Goal: Information Seeking & Learning: Learn about a topic

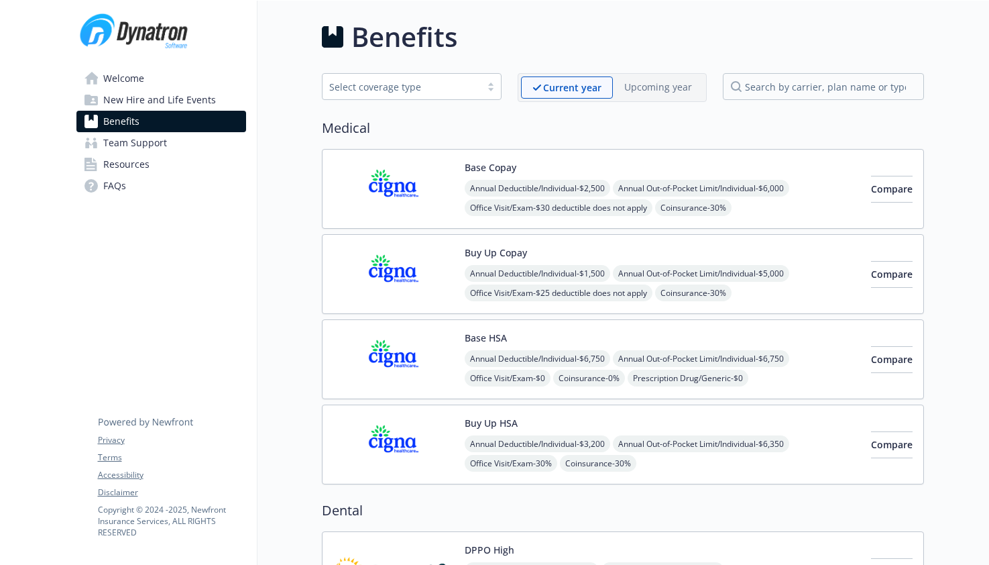
drag, startPoint x: 53, startPoint y: 84, endPoint x: 91, endPoint y: 86, distance: 37.6
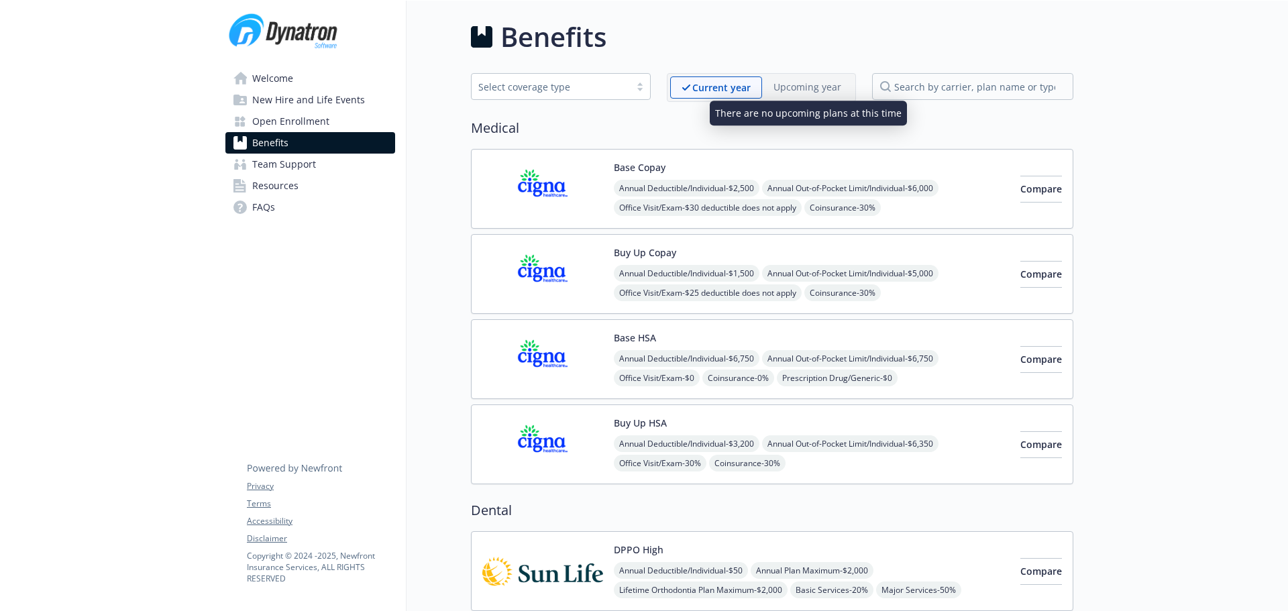
click at [801, 83] on p "Upcoming year" at bounding box center [807, 87] width 68 height 14
click at [306, 125] on span "Open Enrollment" at bounding box center [290, 121] width 77 height 21
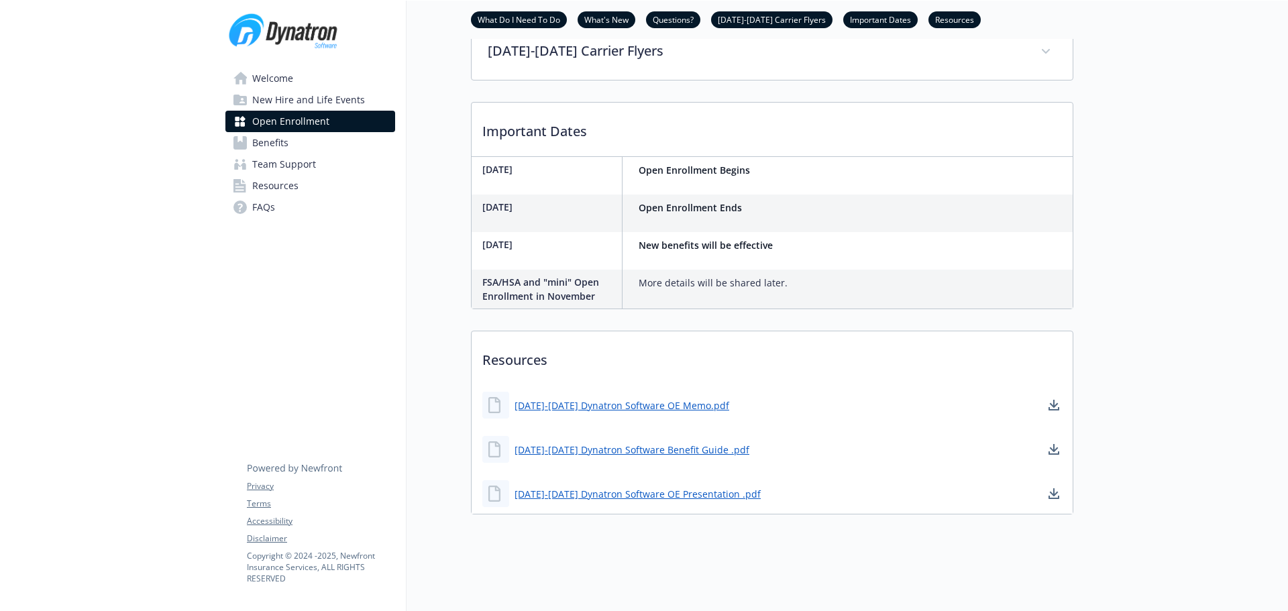
scroll to position [643, 0]
click at [614, 487] on link "2025-2026 Dynatron Software OE Presentation .pdf" at bounding box center [639, 494] width 249 height 17
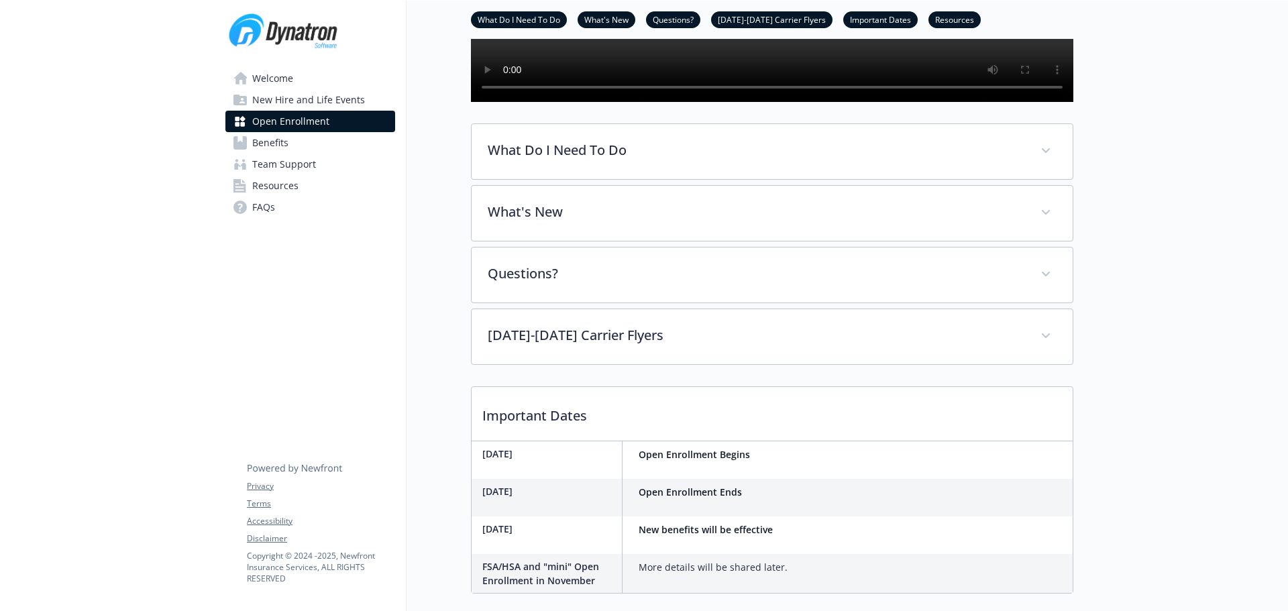
scroll to position [307, 0]
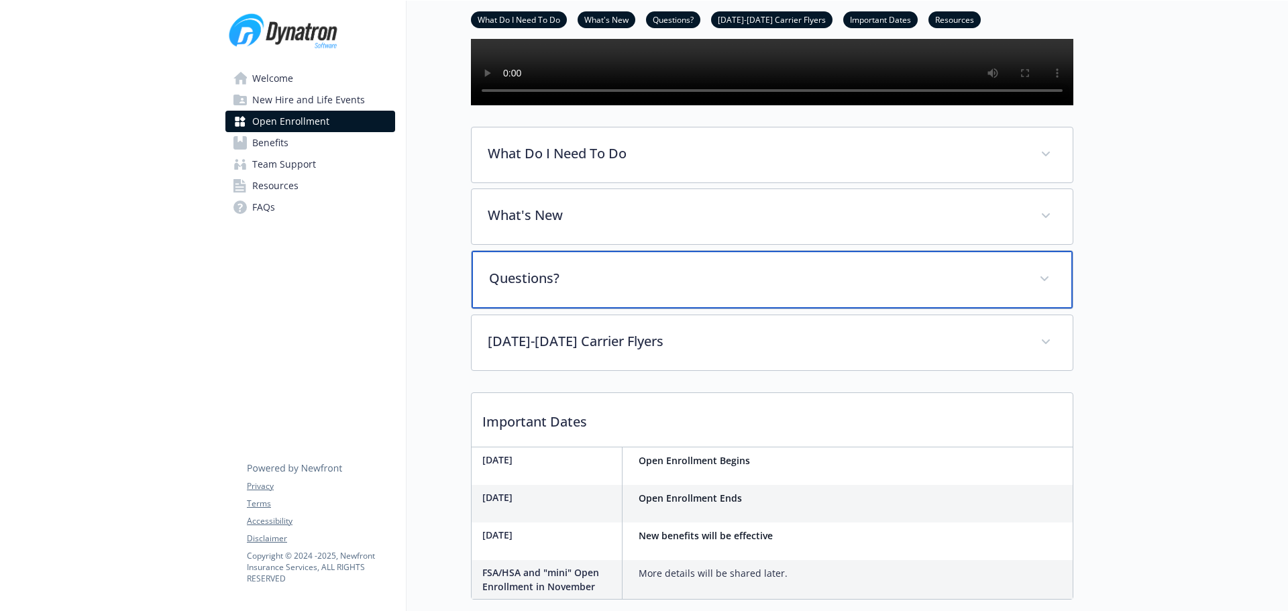
click at [586, 309] on div "Questions?" at bounding box center [772, 280] width 601 height 58
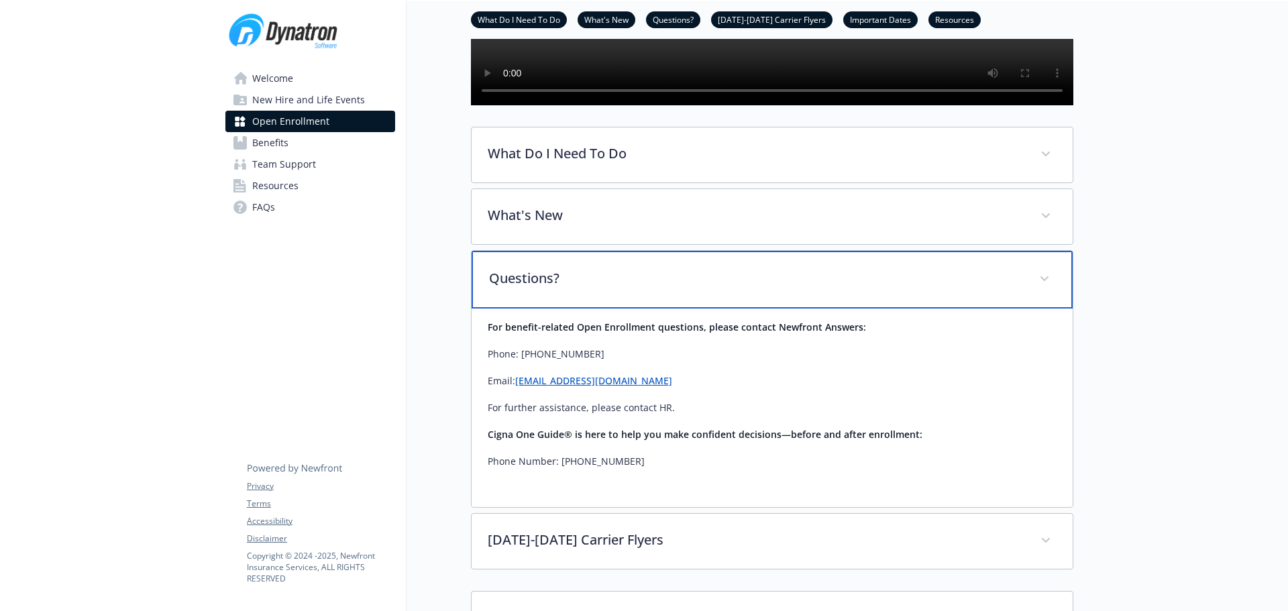
click at [585, 288] on p "Questions?" at bounding box center [756, 278] width 534 height 20
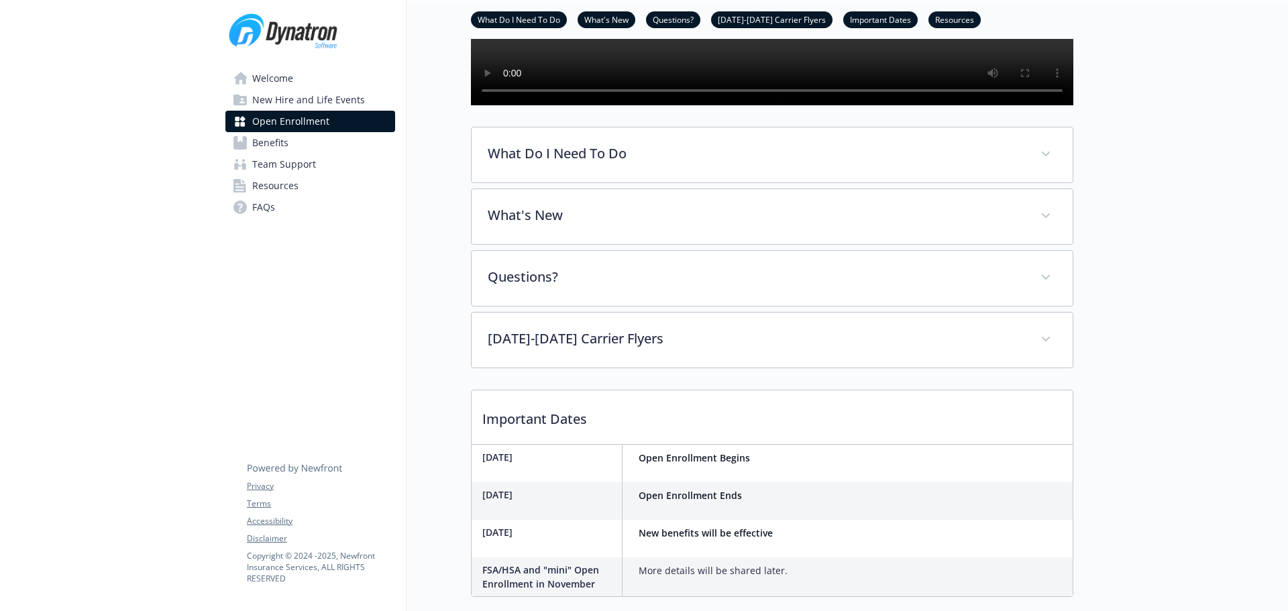
click at [270, 138] on span "Benefits" at bounding box center [270, 142] width 36 height 21
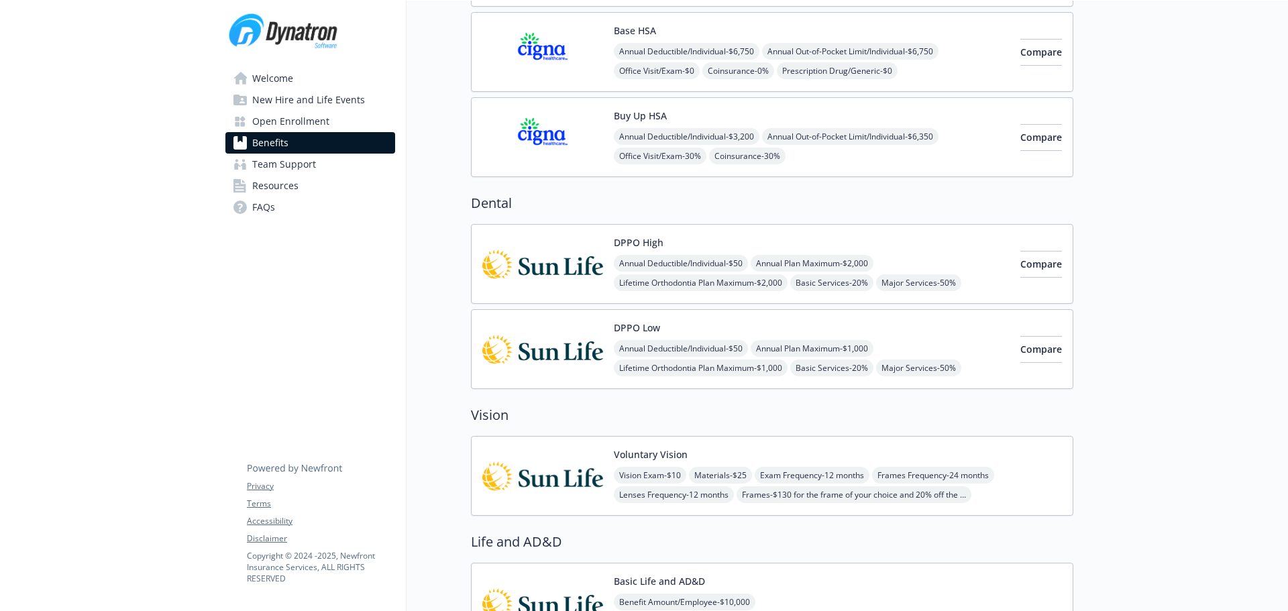
click at [515, 339] on img at bounding box center [542, 349] width 121 height 57
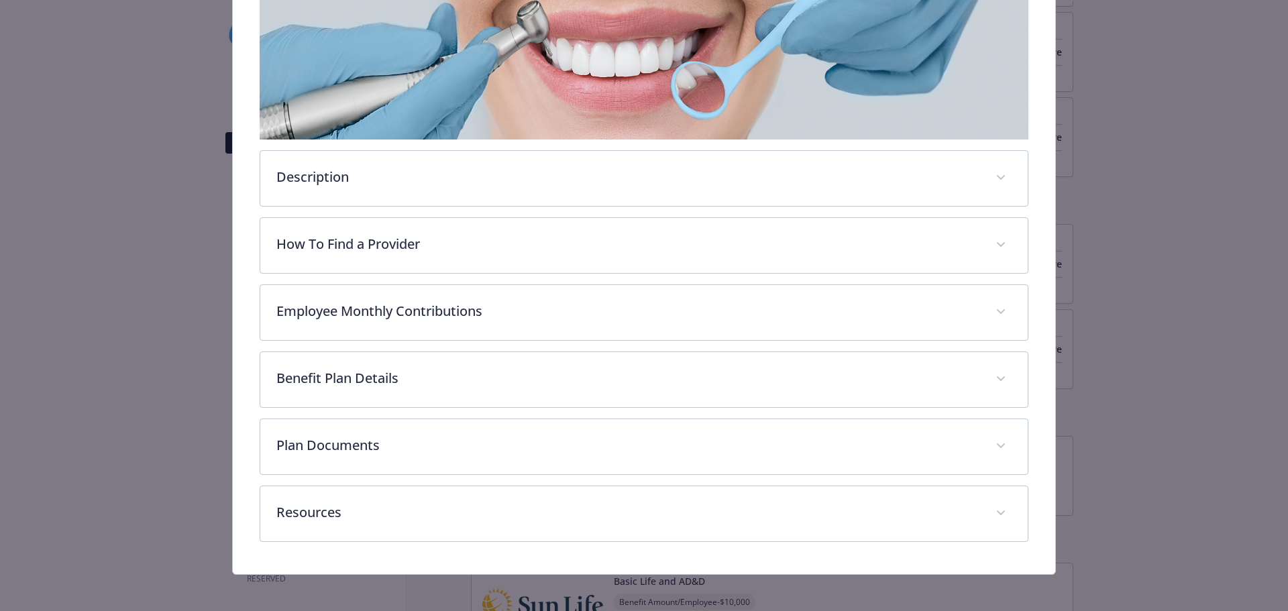
scroll to position [252, 0]
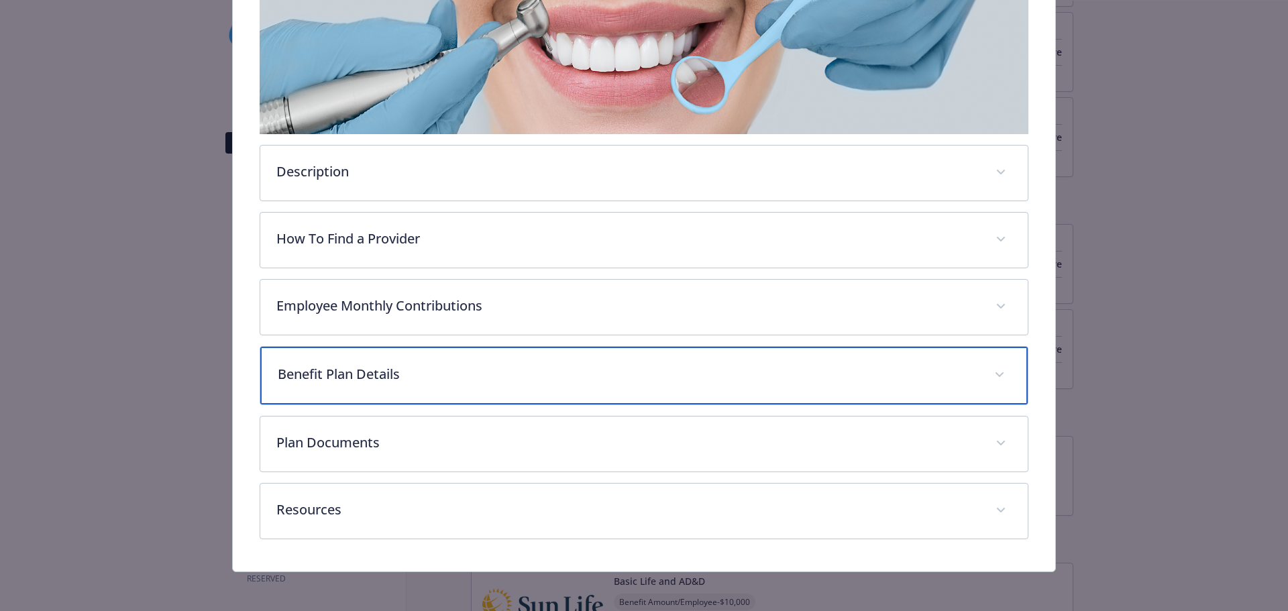
click at [356, 360] on div "Benefit Plan Details" at bounding box center [644, 376] width 768 height 58
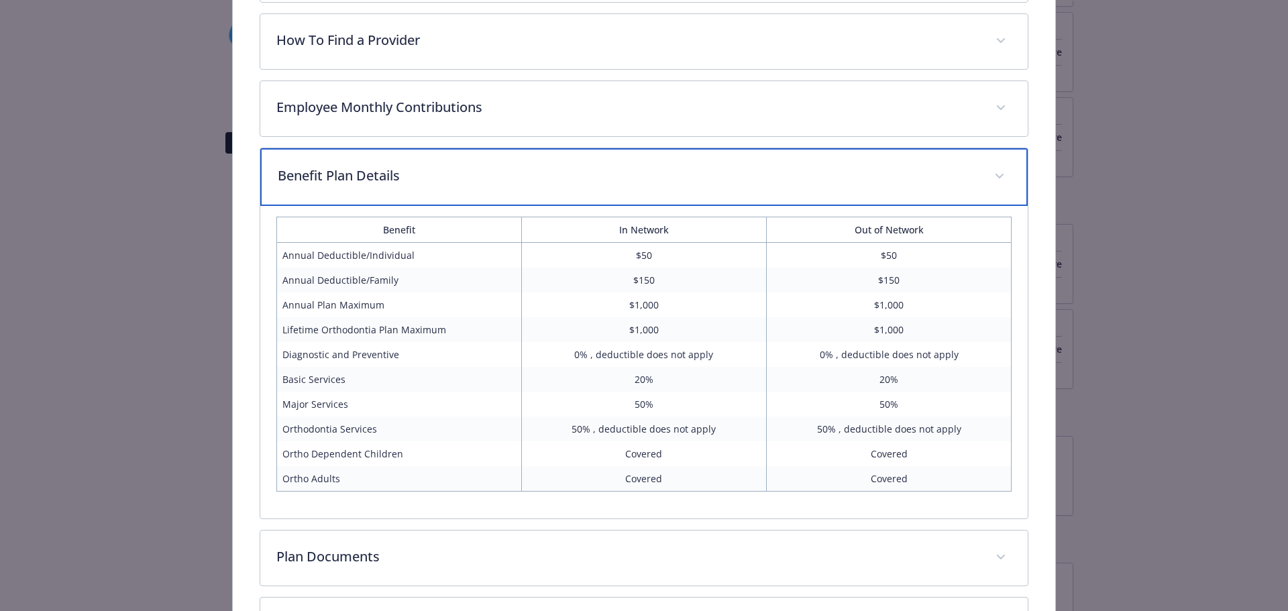
scroll to position [453, 0]
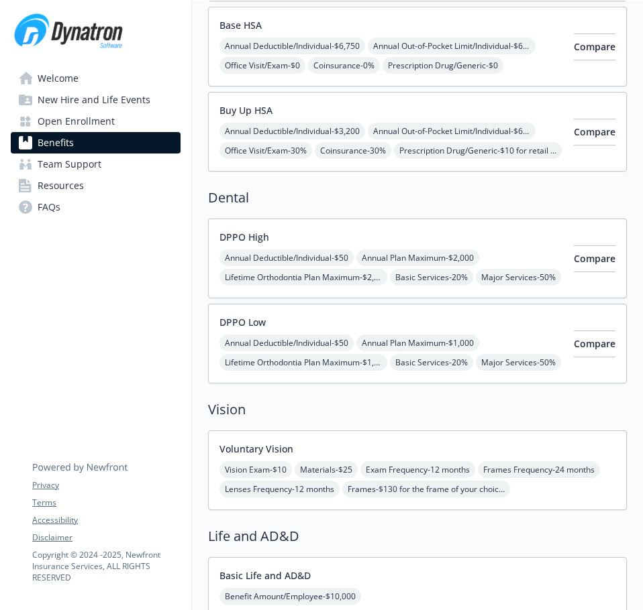
scroll to position [402, 0]
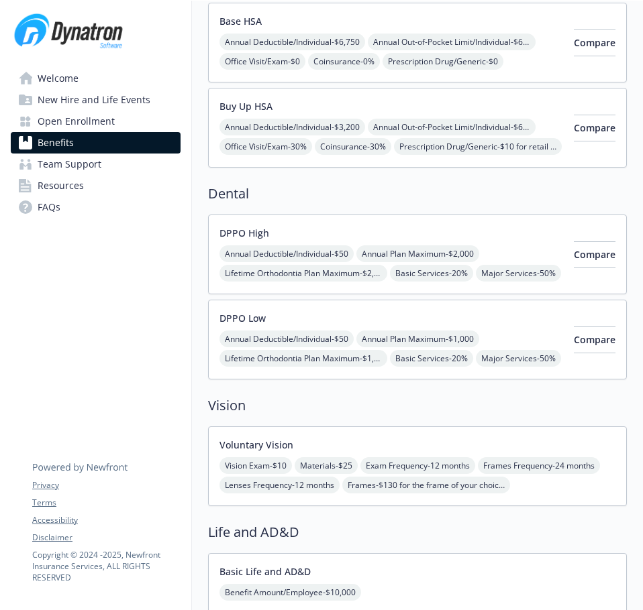
click at [464, 317] on div "DPPO Low Annual Deductible/Individual - $50 Annual Plan Maximum - $1,000 Lifeti…" at bounding box center [390, 339] width 343 height 57
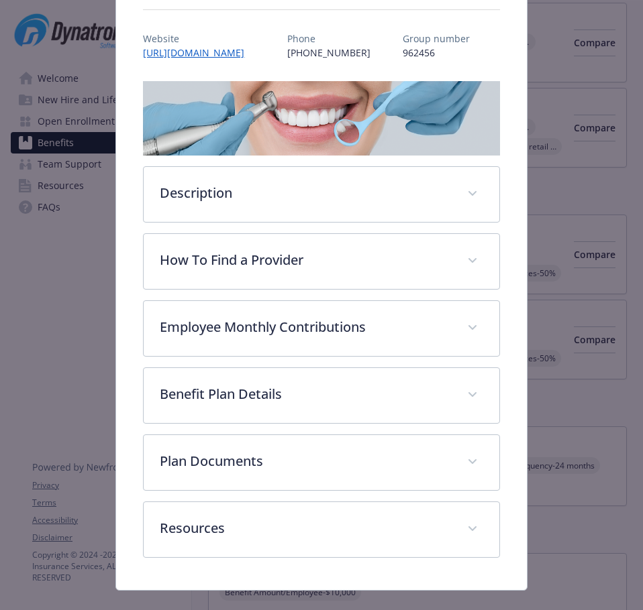
scroll to position [167, 0]
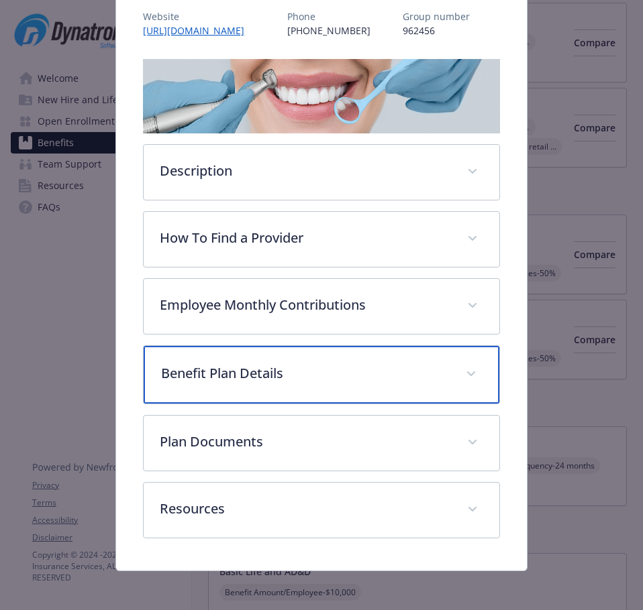
click at [286, 378] on p "Benefit Plan Details" at bounding box center [305, 374] width 288 height 20
click at [350, 379] on p "Benefit Plan Details" at bounding box center [305, 374] width 288 height 20
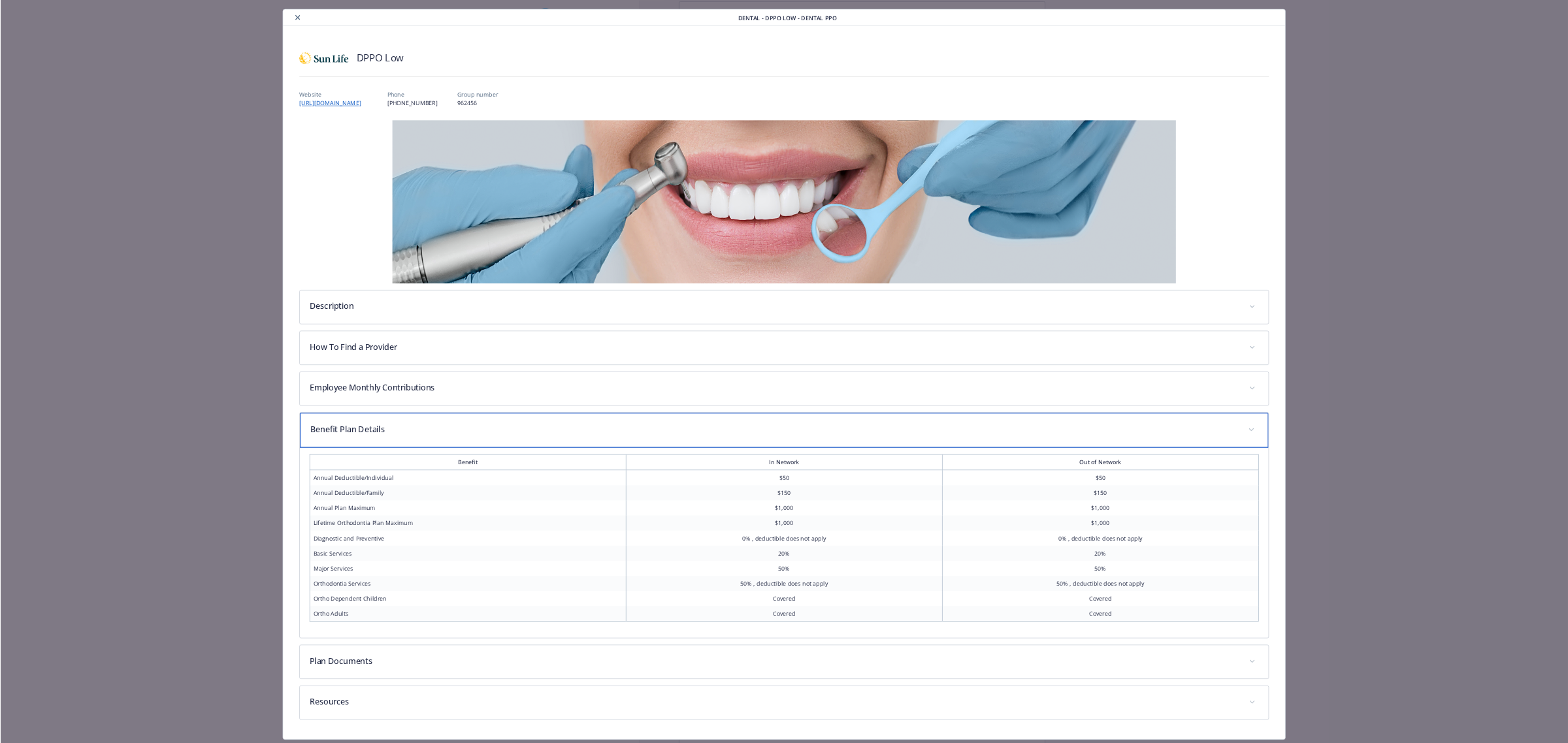
scroll to position [0, 0]
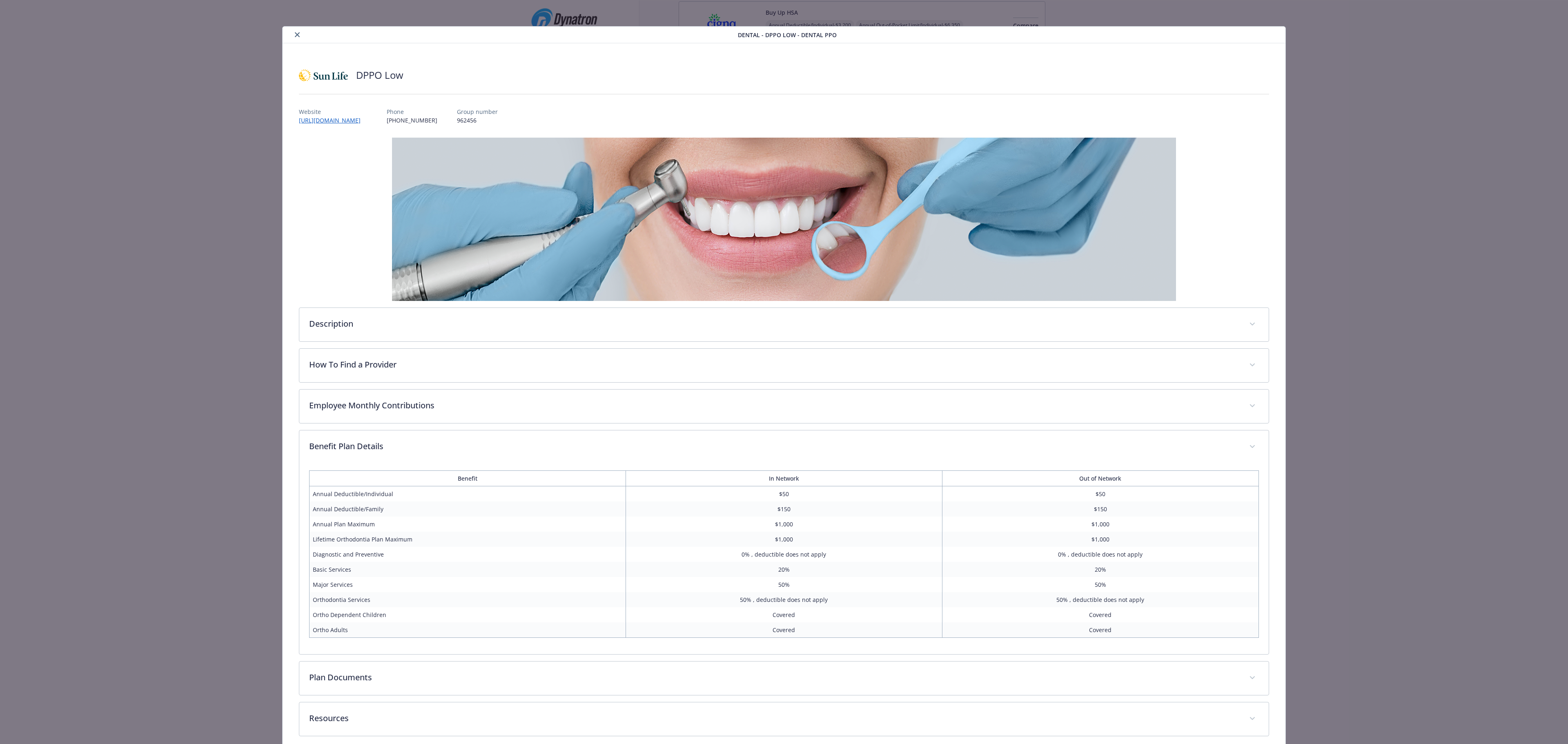
click at [292, 32] on button "close" at bounding box center [297, 35] width 10 height 10
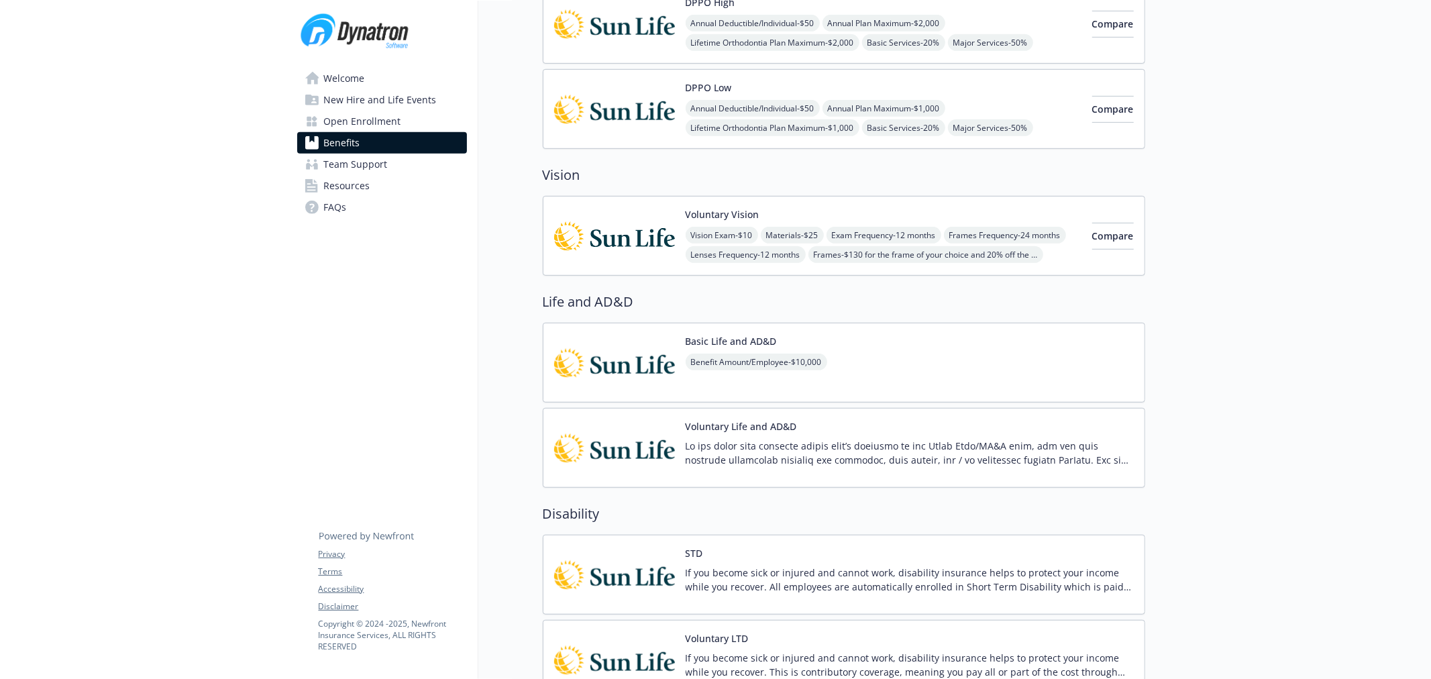
scroll to position [388, 0]
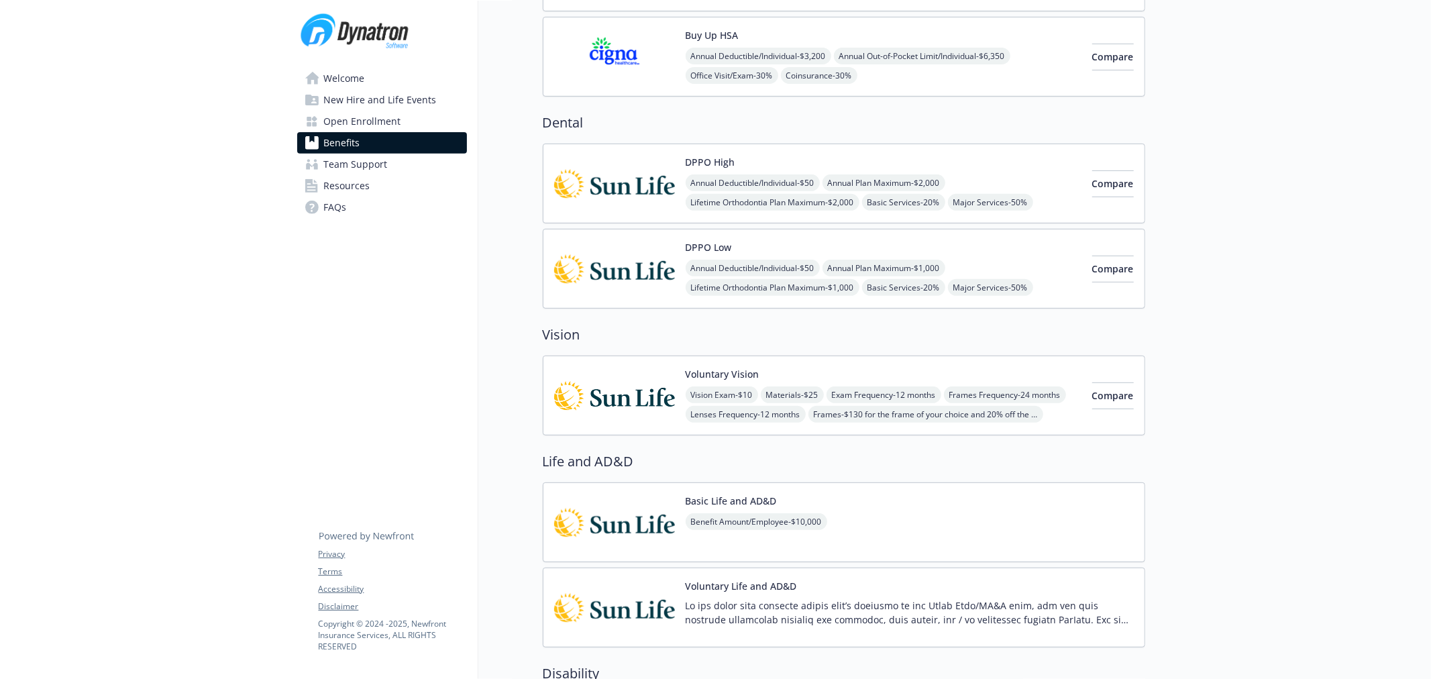
click at [635, 179] on img at bounding box center [614, 183] width 121 height 57
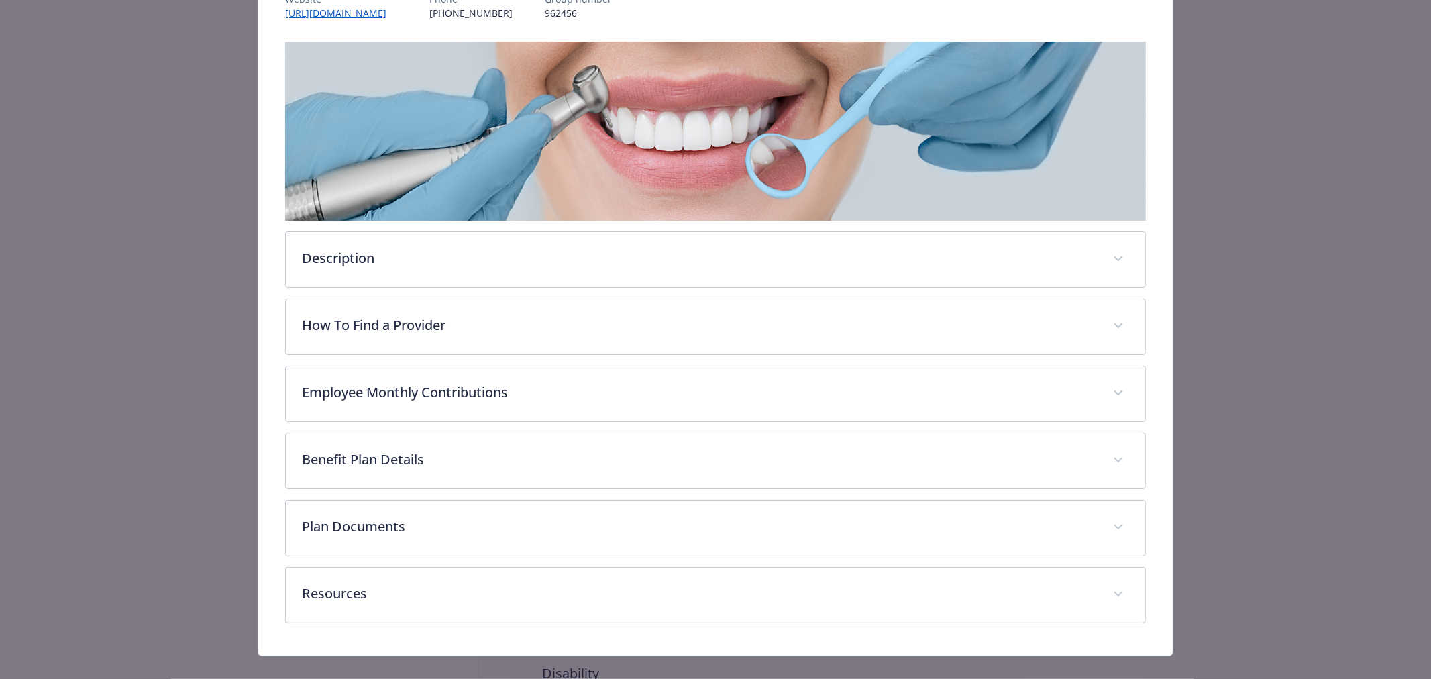
scroll to position [189, 0]
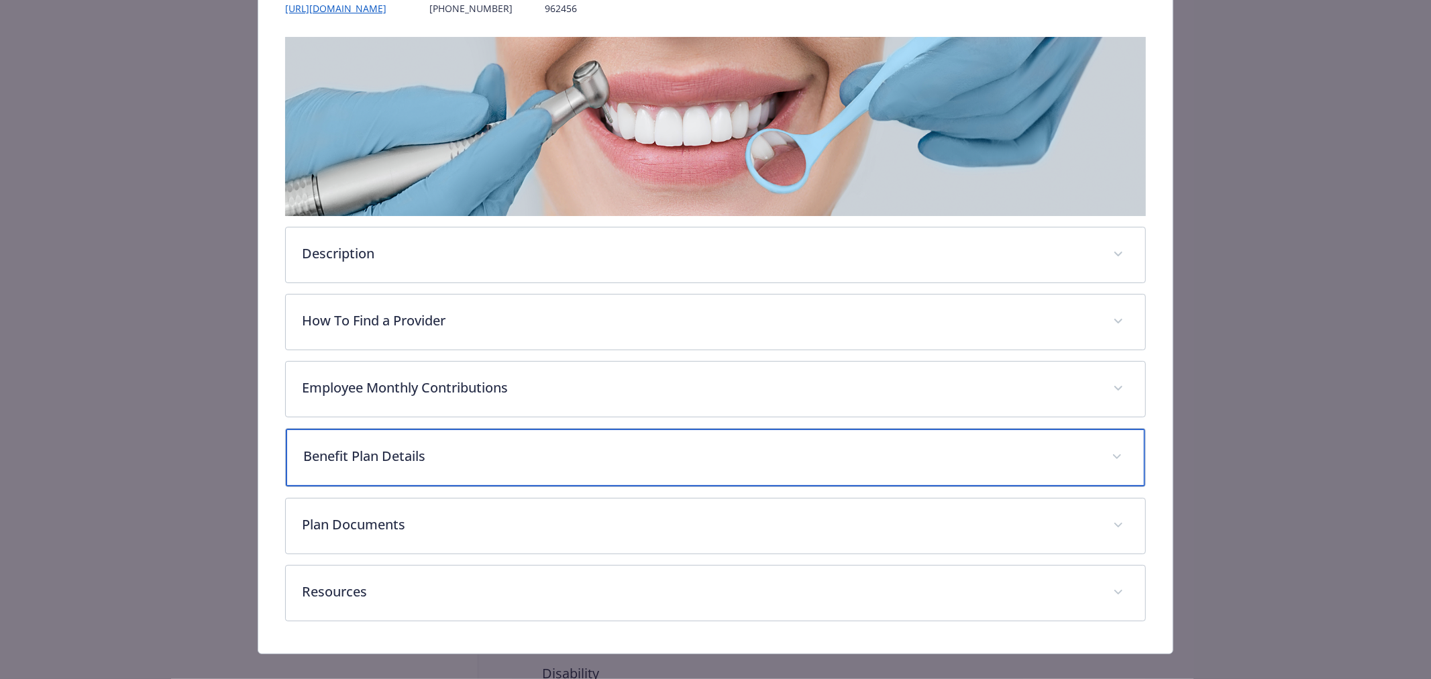
click at [439, 474] on div "Benefit Plan Details" at bounding box center [715, 458] width 859 height 58
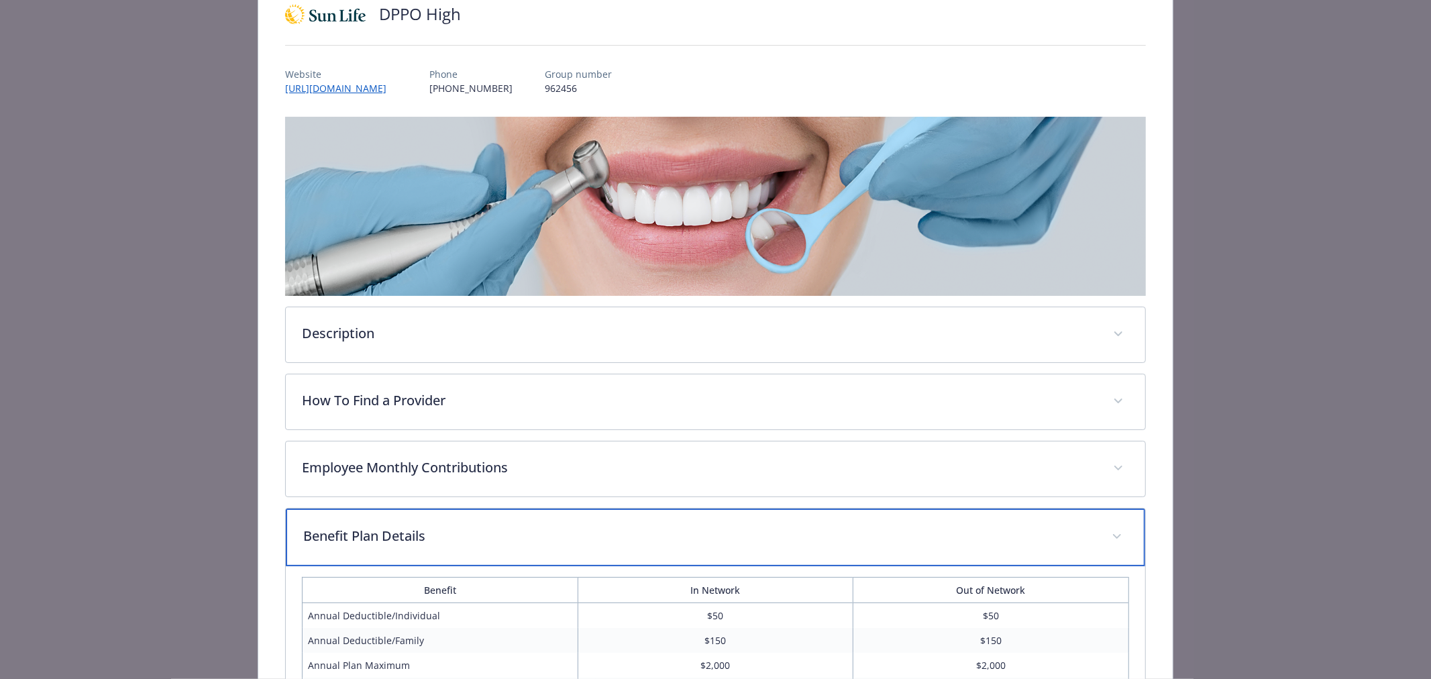
scroll to position [0, 0]
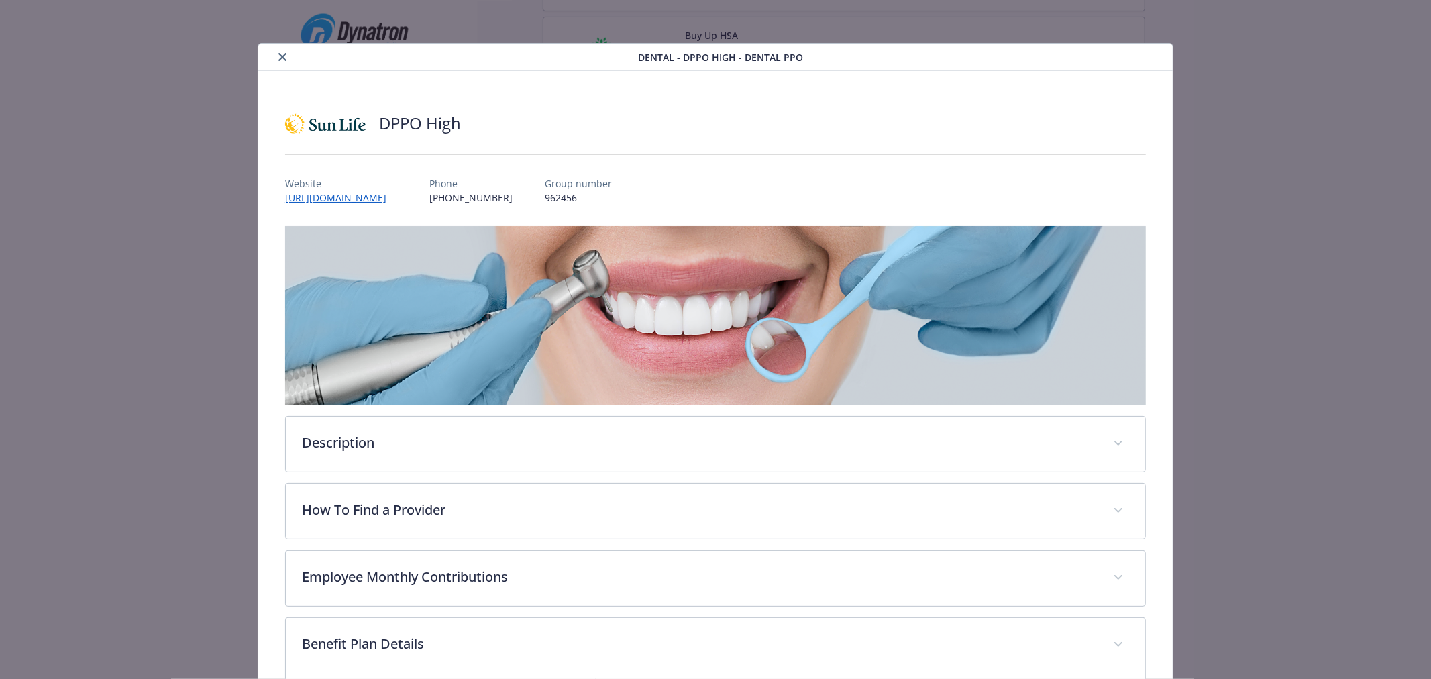
click at [279, 56] on icon "close" at bounding box center [282, 57] width 8 height 8
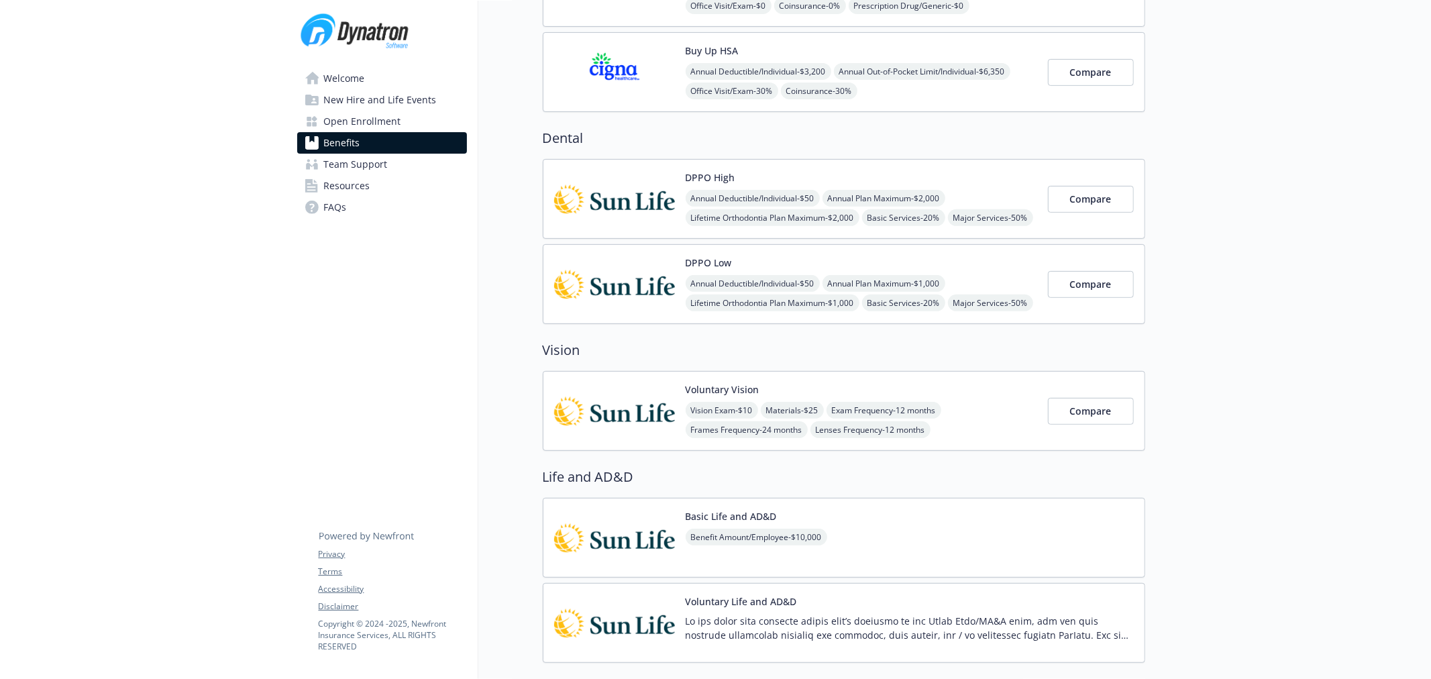
click at [598, 279] on img at bounding box center [614, 284] width 121 height 57
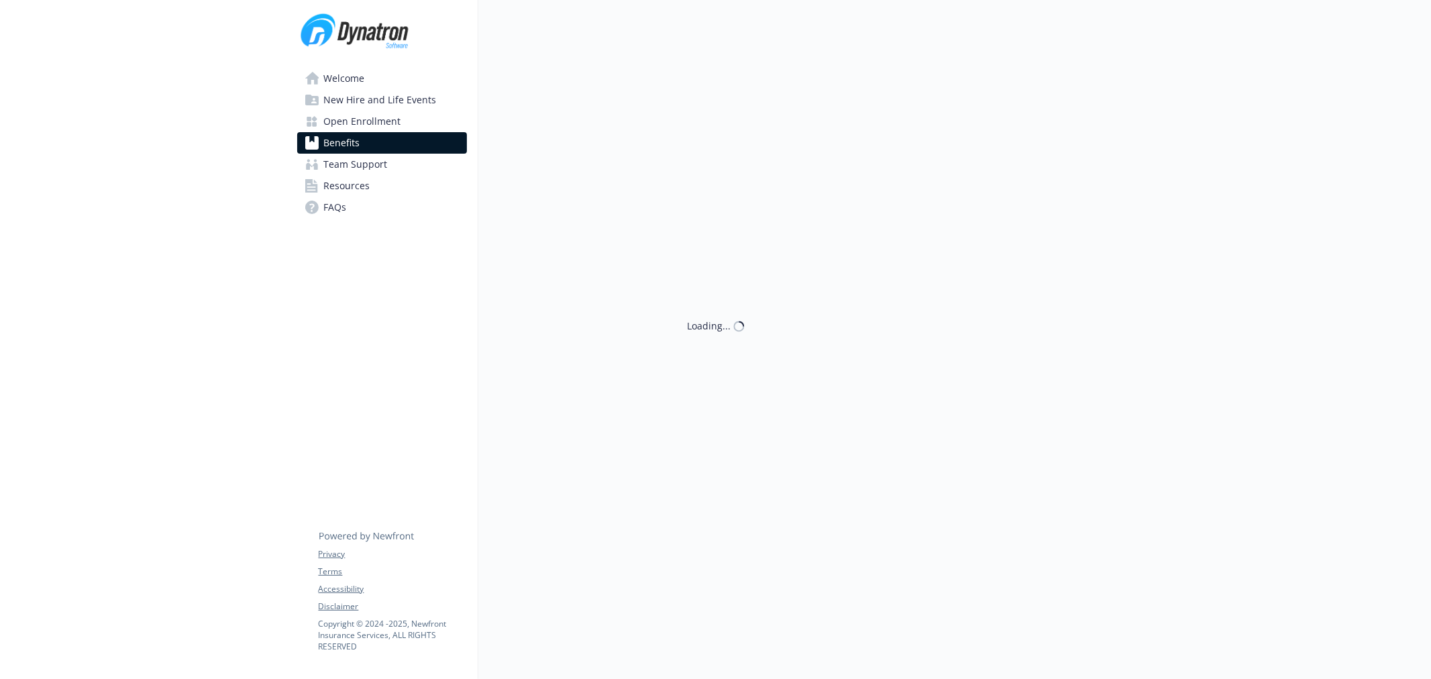
scroll to position [372, 0]
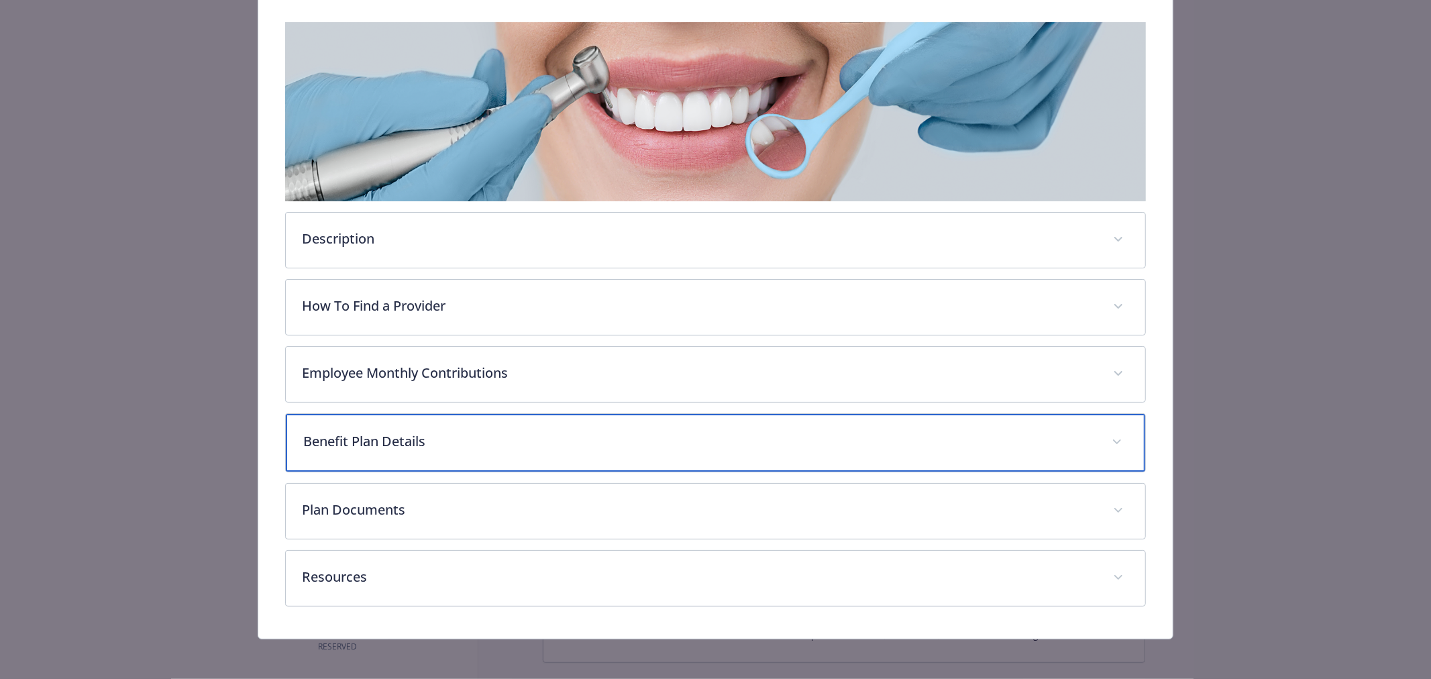
click at [449, 431] on p "Benefit Plan Details" at bounding box center [699, 441] width 792 height 20
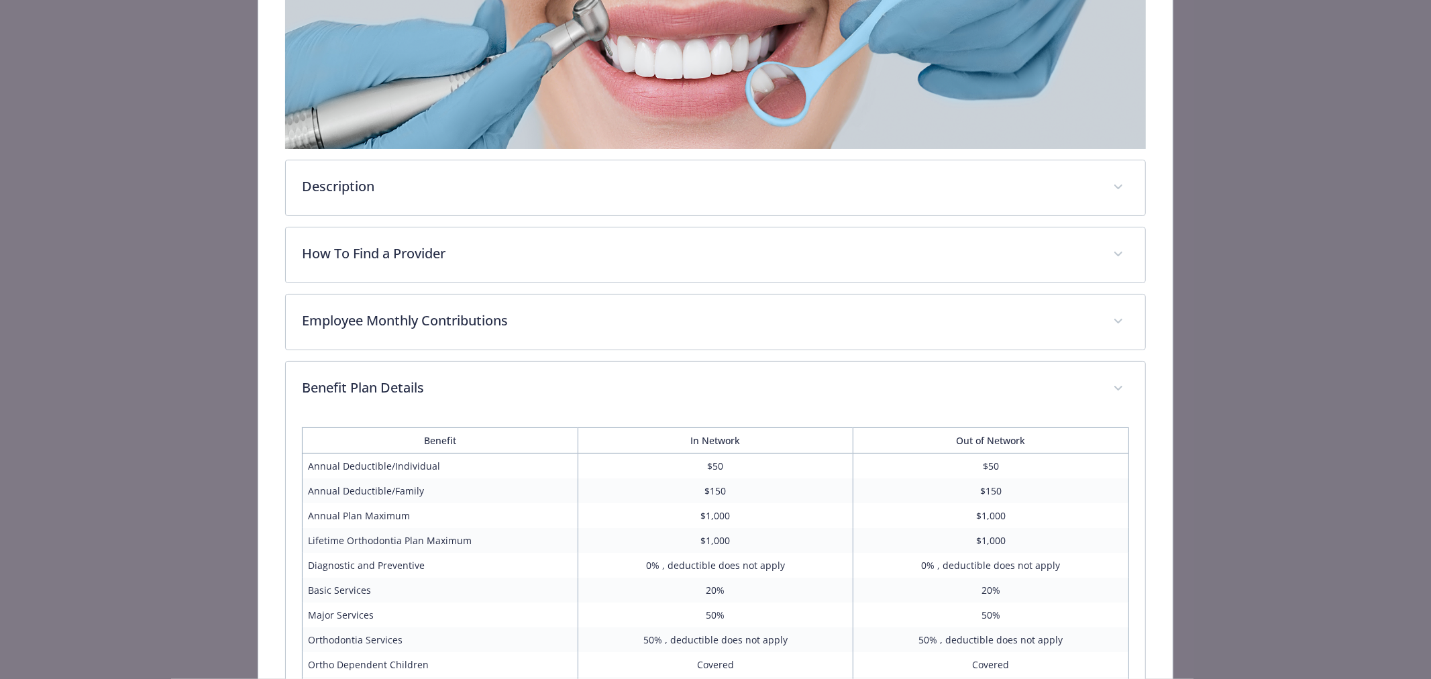
scroll to position [0, 0]
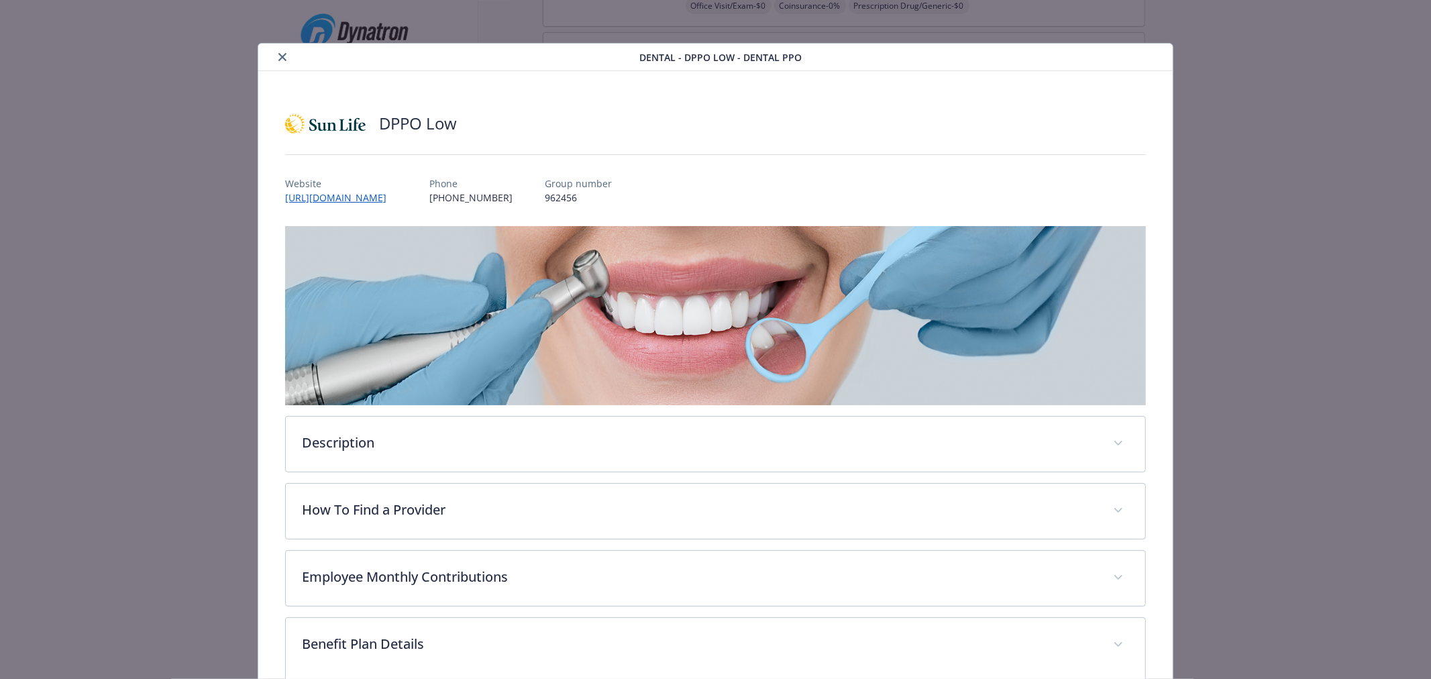
click at [278, 53] on icon "close" at bounding box center [282, 57] width 8 height 8
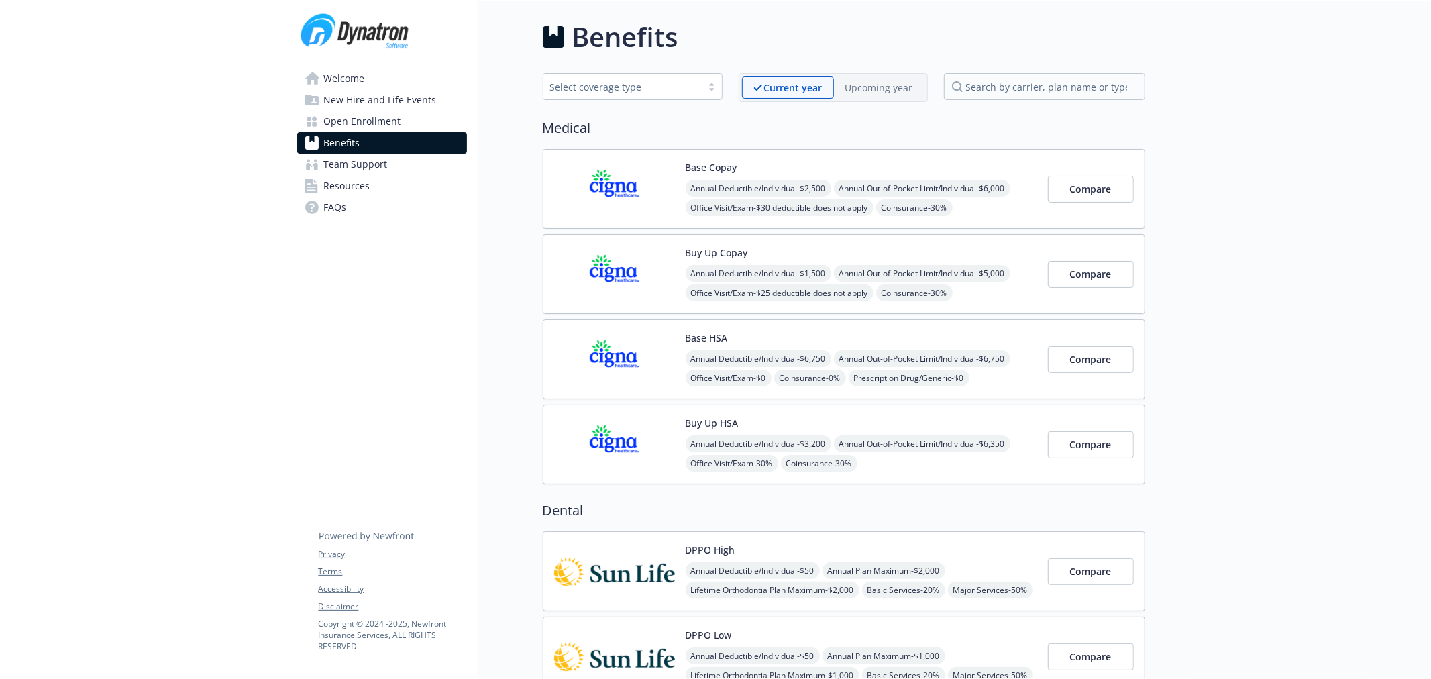
click at [884, 85] on p "Upcoming year" at bounding box center [879, 87] width 68 height 14
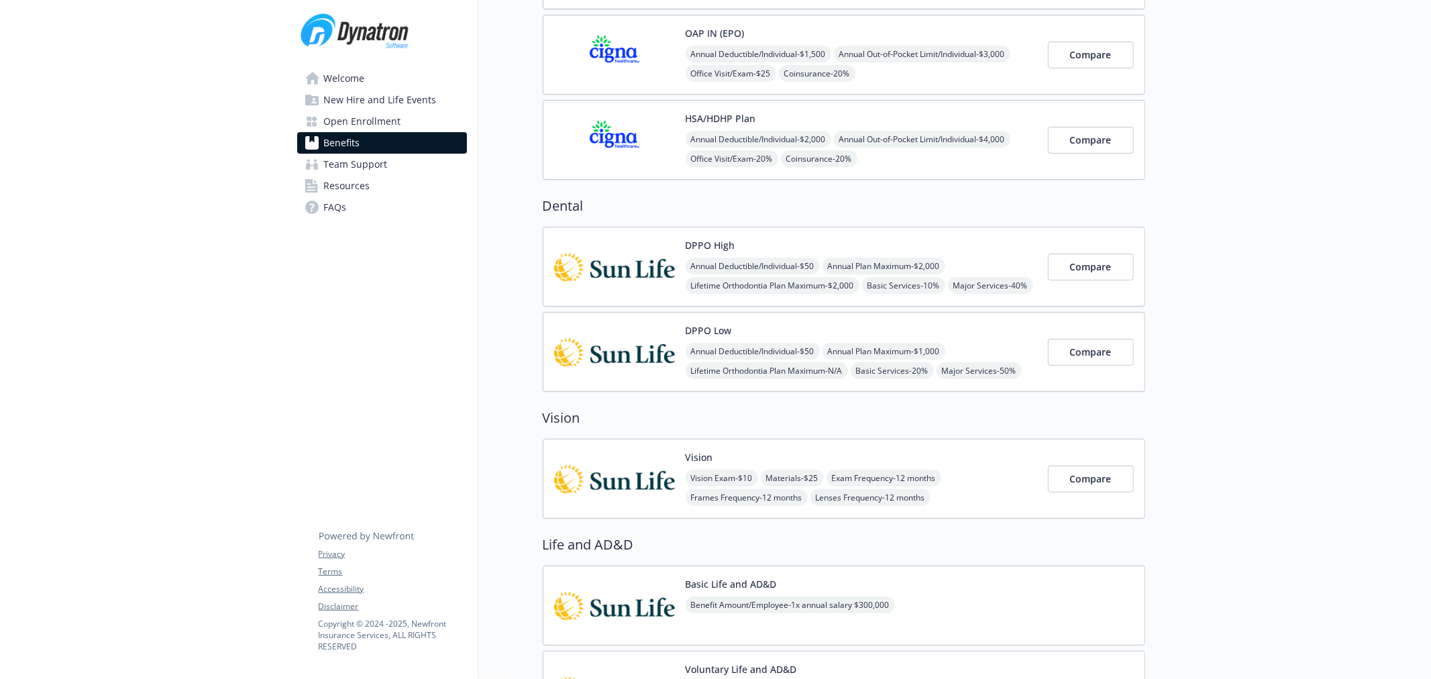
scroll to position [298, 0]
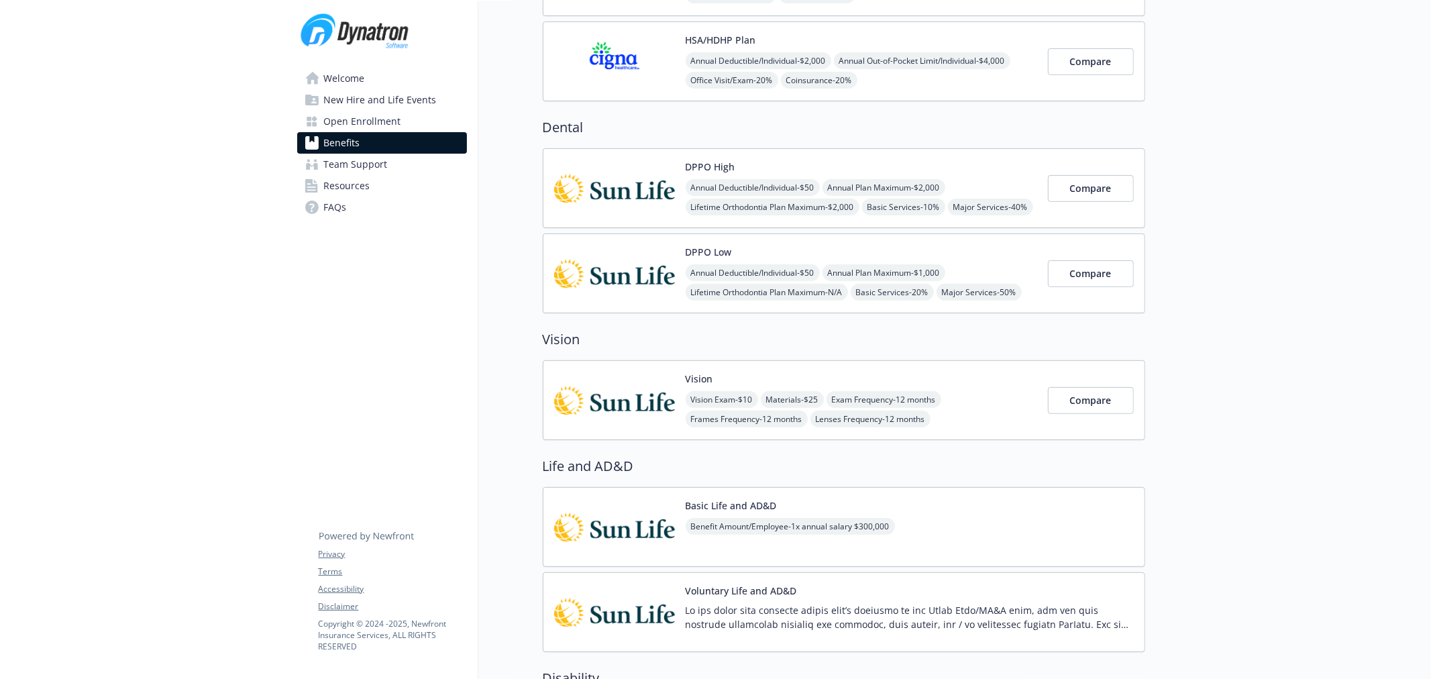
click at [625, 265] on img at bounding box center [614, 273] width 121 height 57
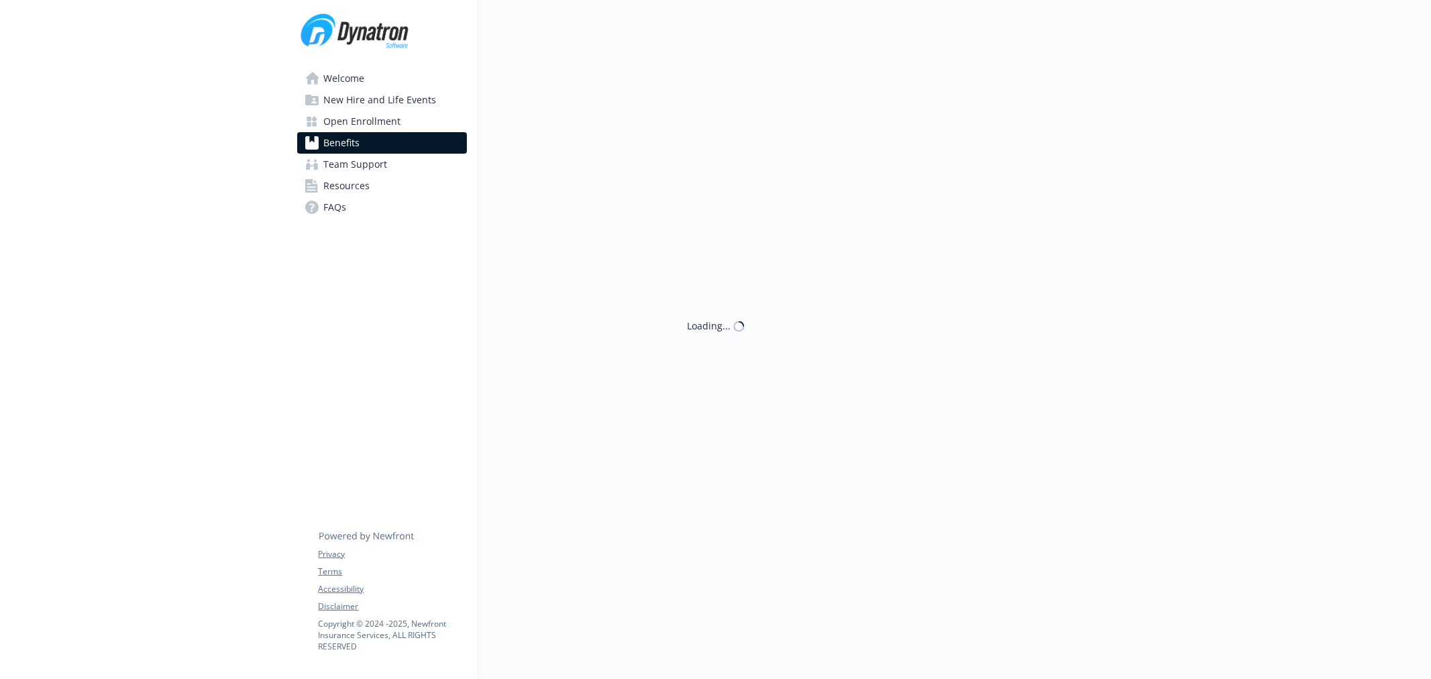
scroll to position [298, 0]
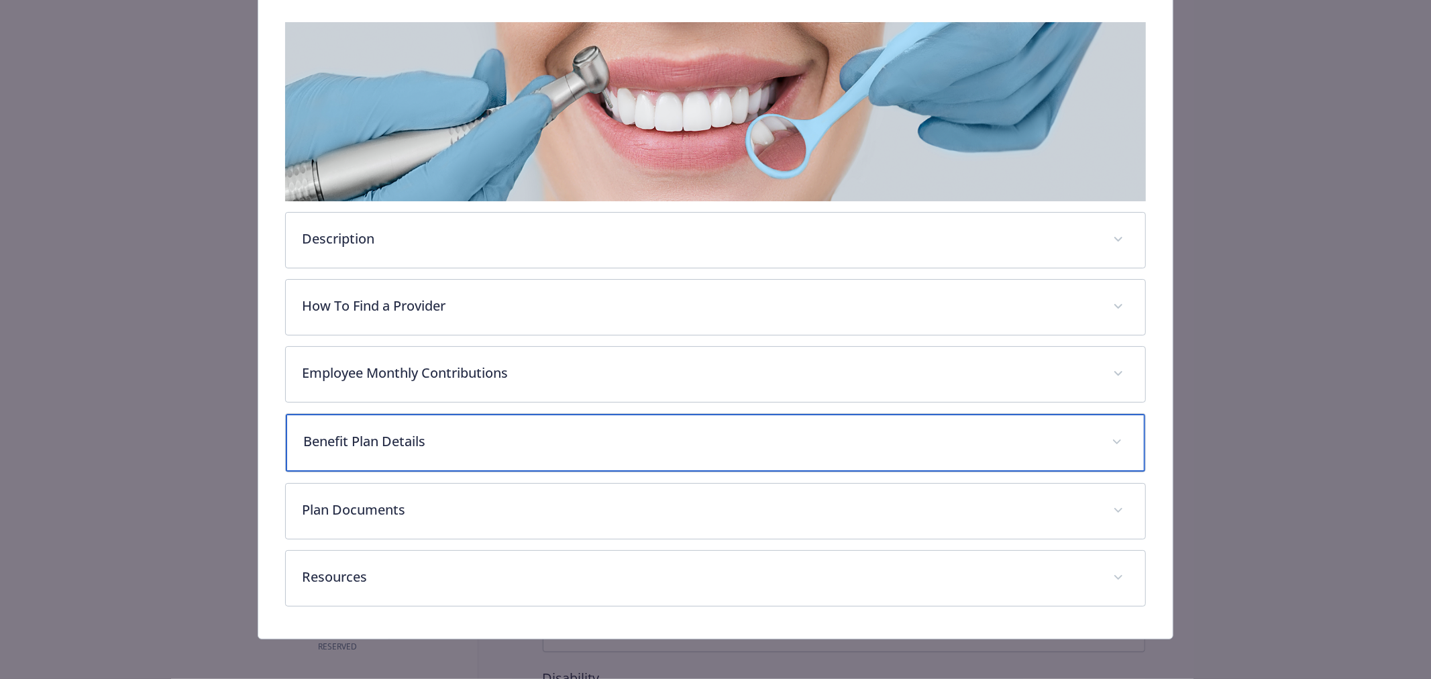
click at [445, 436] on p "Benefit Plan Details" at bounding box center [699, 441] width 792 height 20
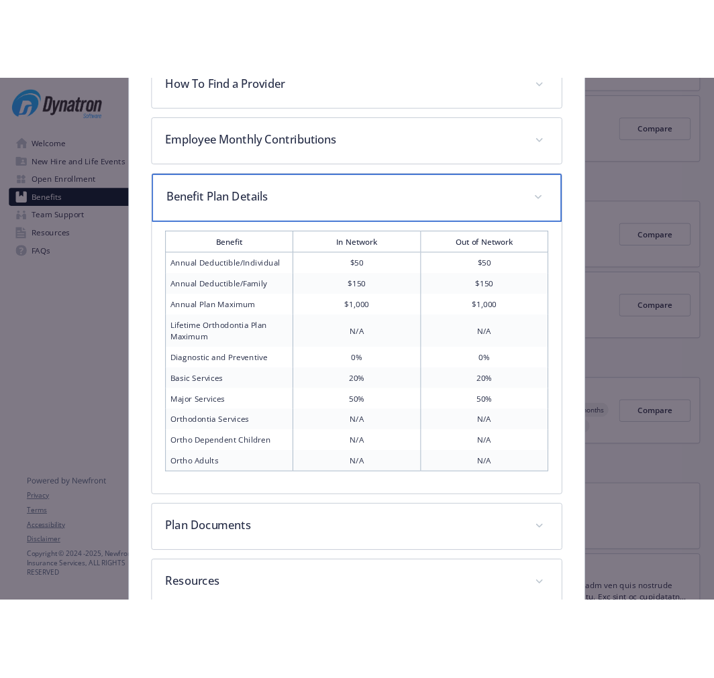
scroll to position [407, 0]
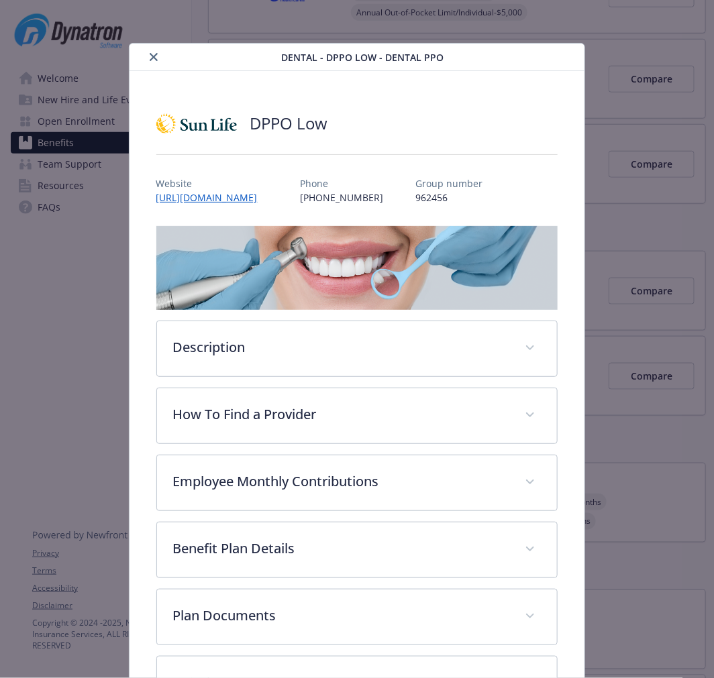
scroll to position [40, 0]
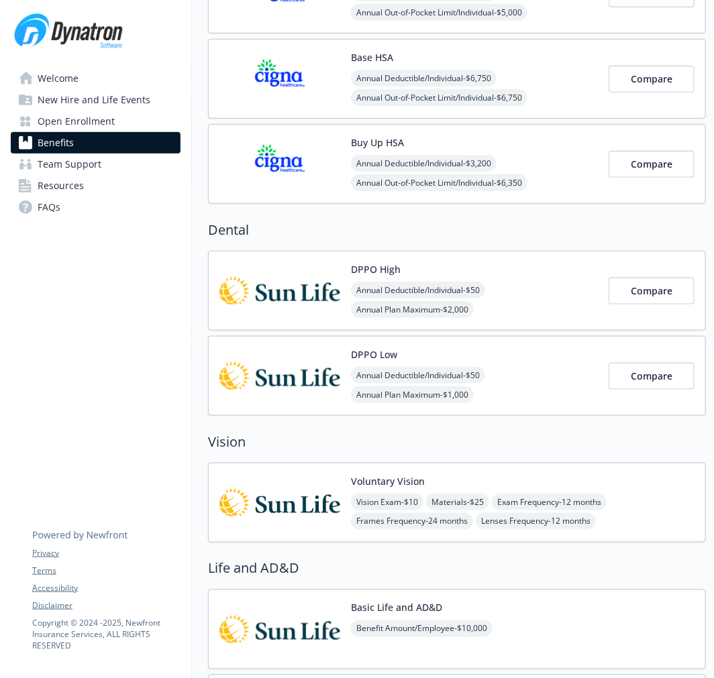
click at [545, 359] on div "DPPO Low Annual Deductible/Individual - $50 Annual Plan Maximum - $1,000 Lifeti…" at bounding box center [474, 375] width 247 height 57
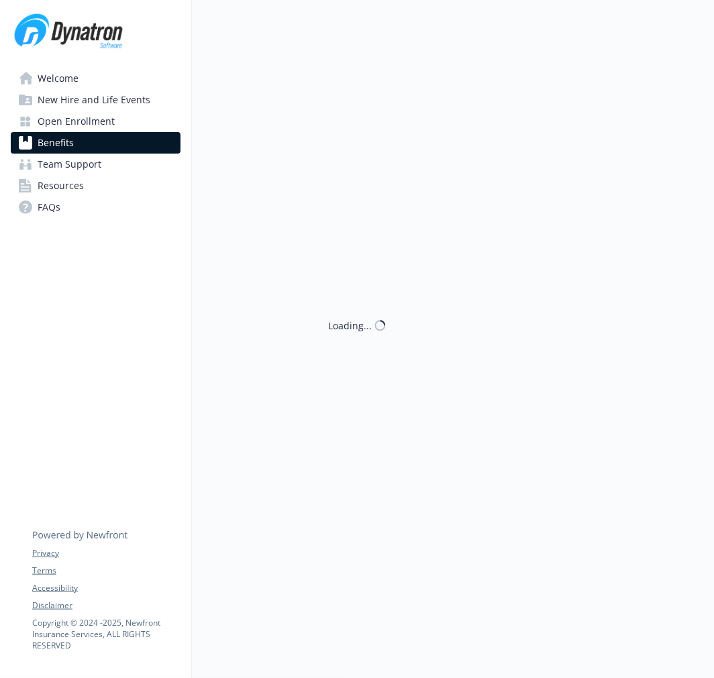
scroll to position [298, 0]
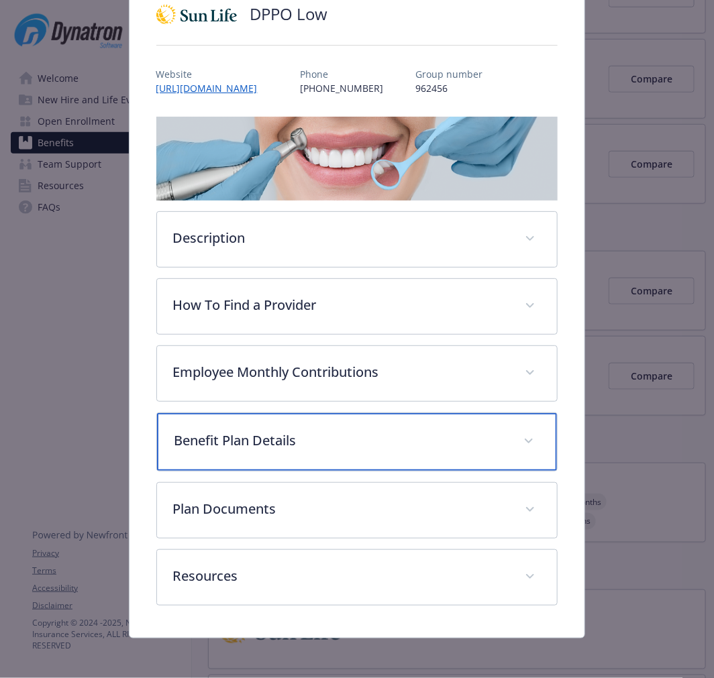
click at [307, 431] on p "Benefit Plan Details" at bounding box center [340, 441] width 333 height 20
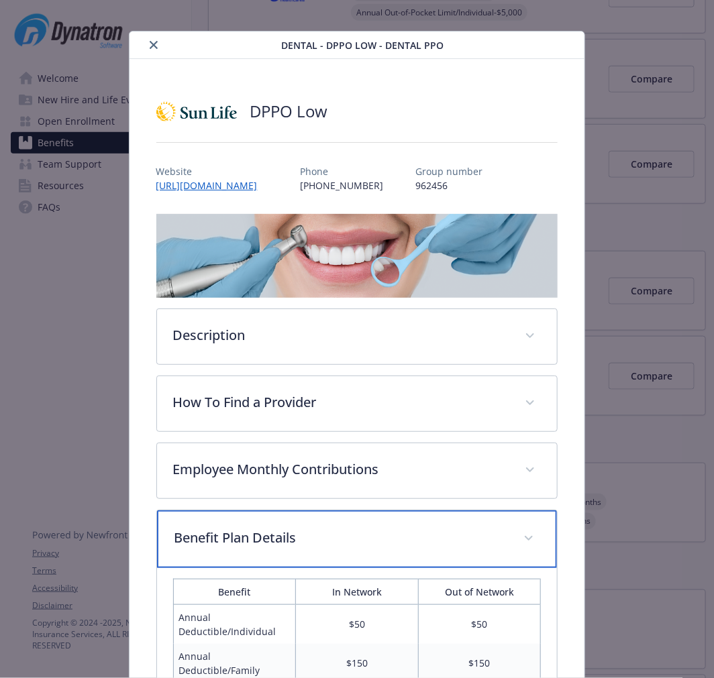
scroll to position [0, 0]
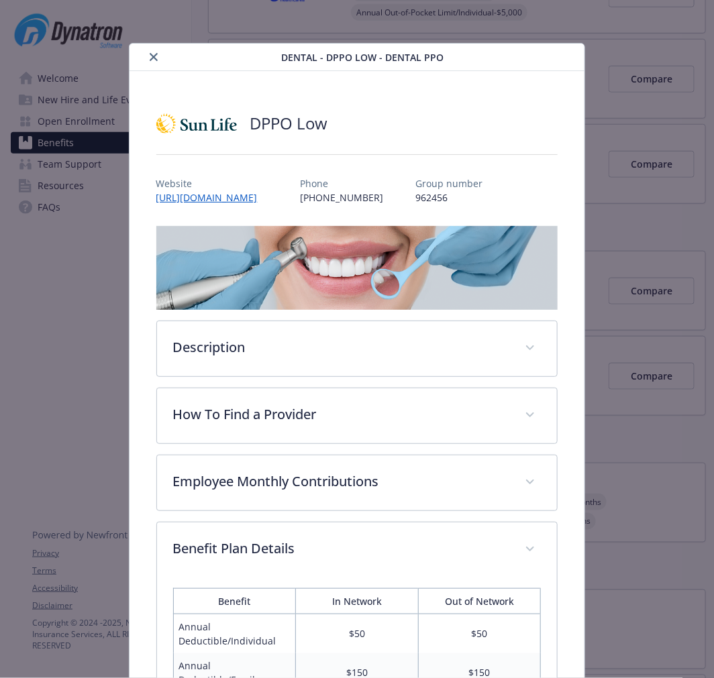
click at [154, 54] on icon "close" at bounding box center [154, 57] width 8 height 8
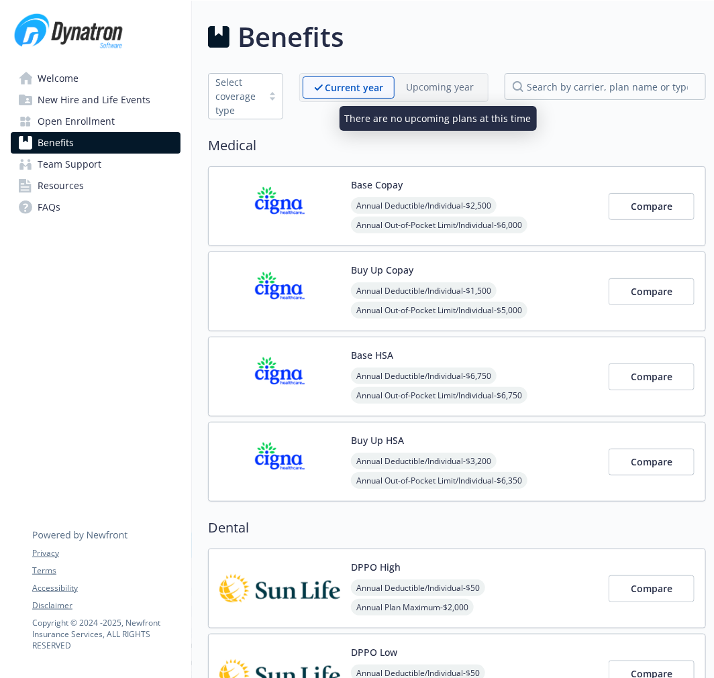
click at [446, 83] on p "Upcoming year" at bounding box center [440, 87] width 68 height 14
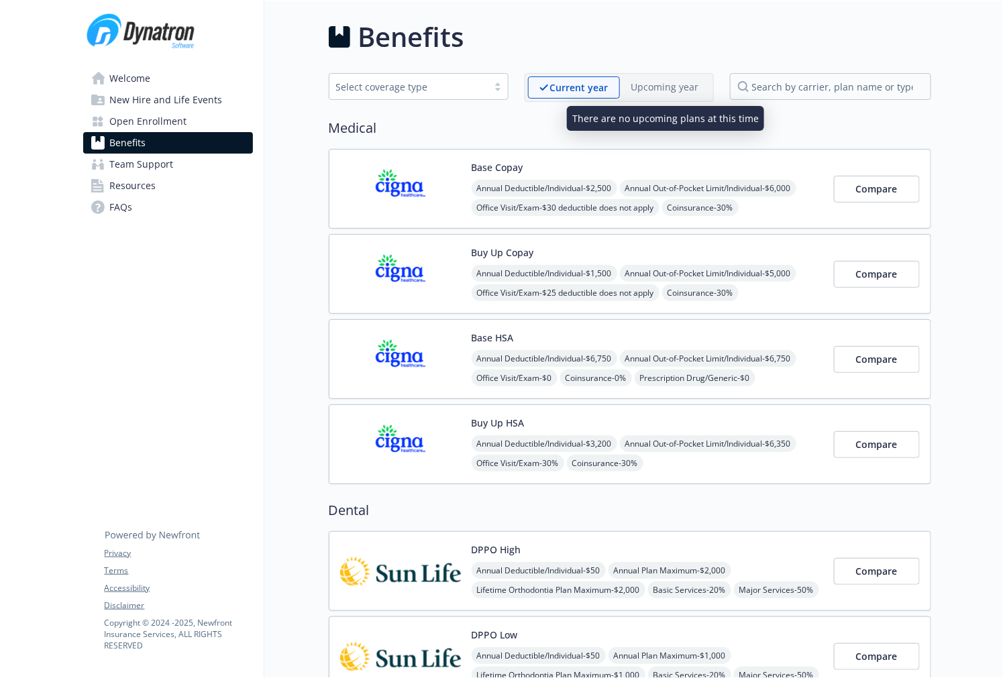
click at [641, 82] on p "Upcoming year" at bounding box center [665, 87] width 68 height 14
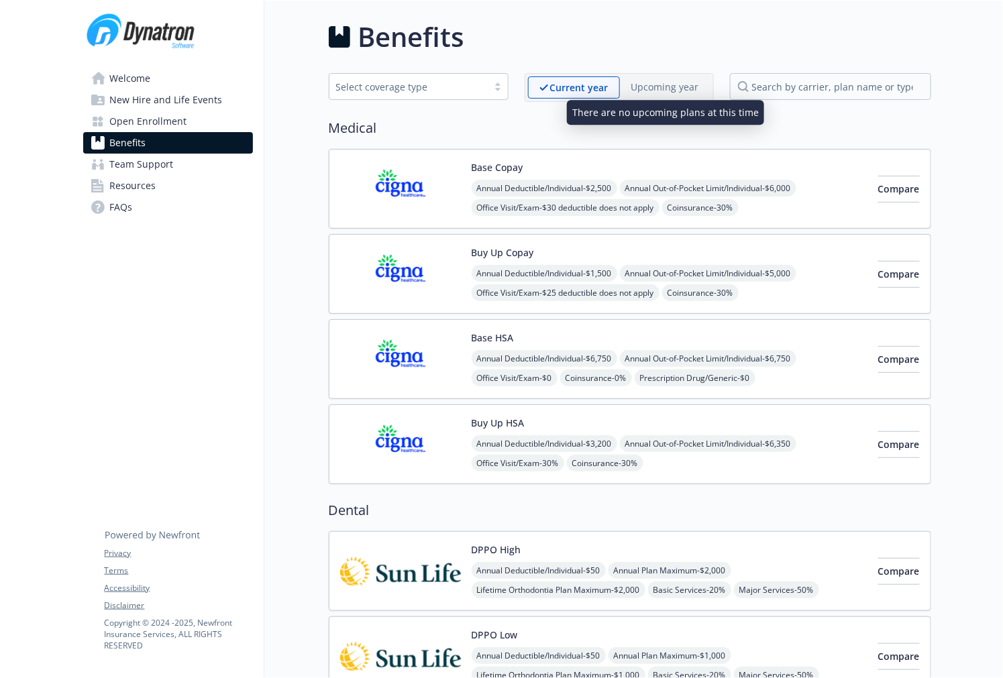
click at [660, 89] on p "Upcoming year" at bounding box center [665, 87] width 68 height 14
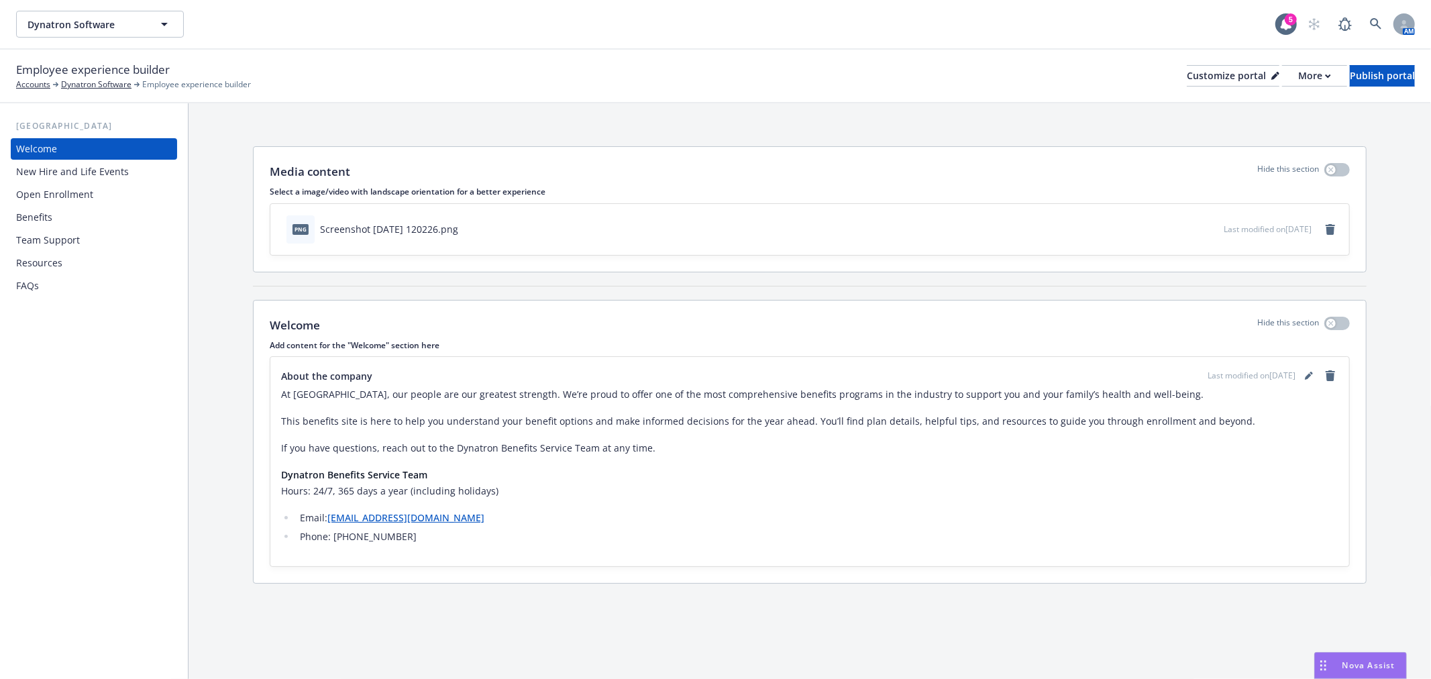
click at [83, 207] on div "Benefits" at bounding box center [94, 217] width 156 height 21
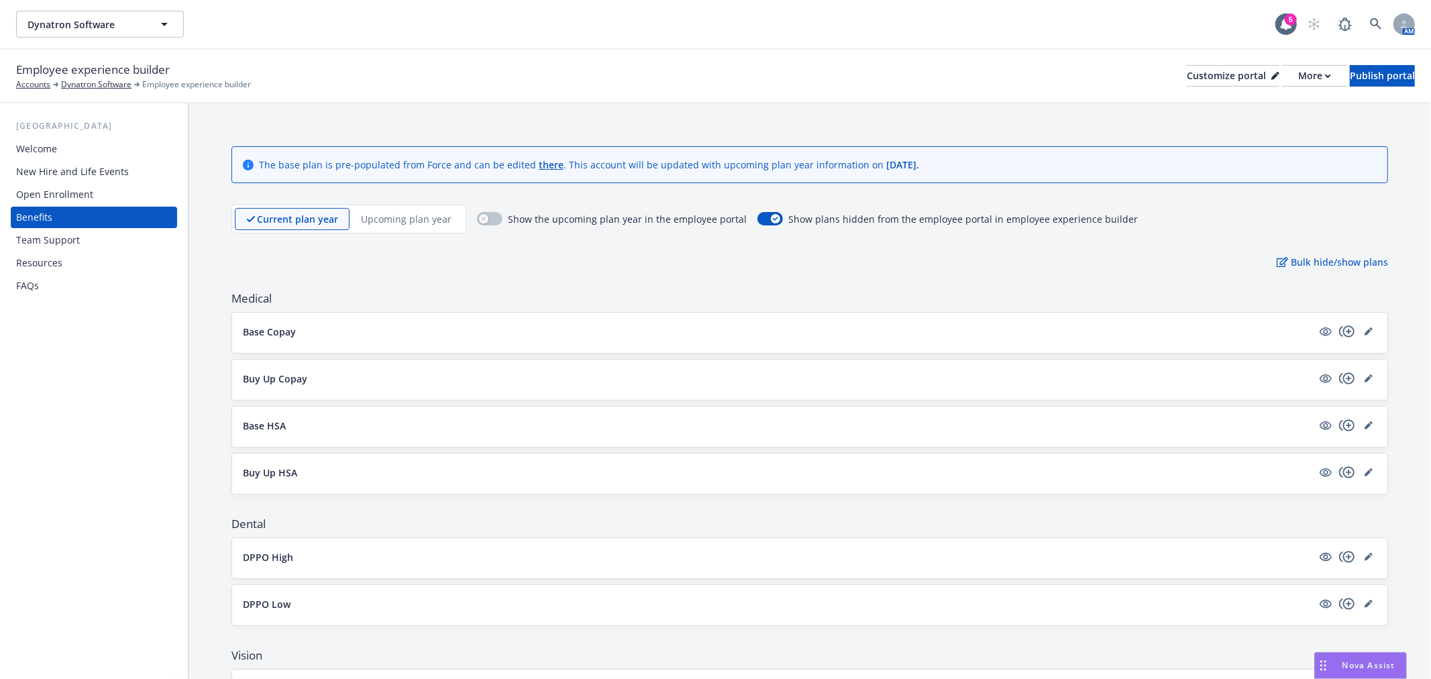
click at [391, 217] on p "Upcoming plan year" at bounding box center [406, 219] width 91 height 14
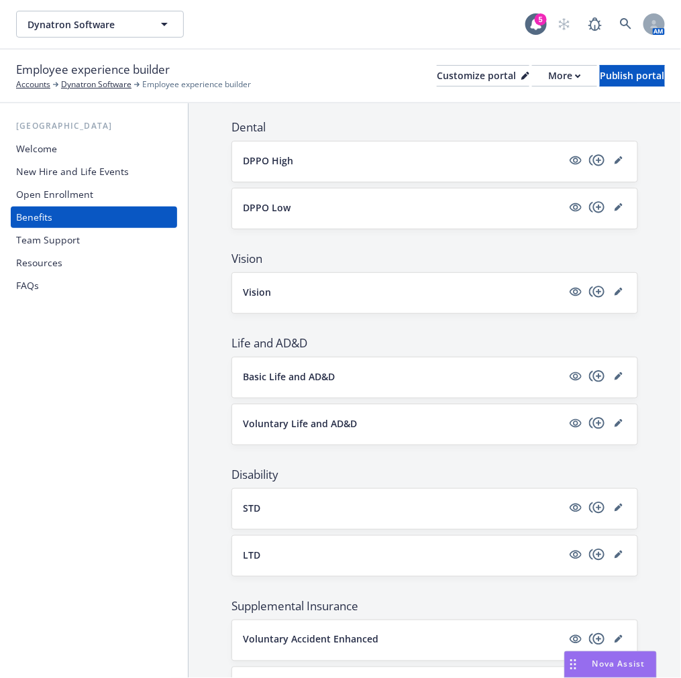
scroll to position [433, 0]
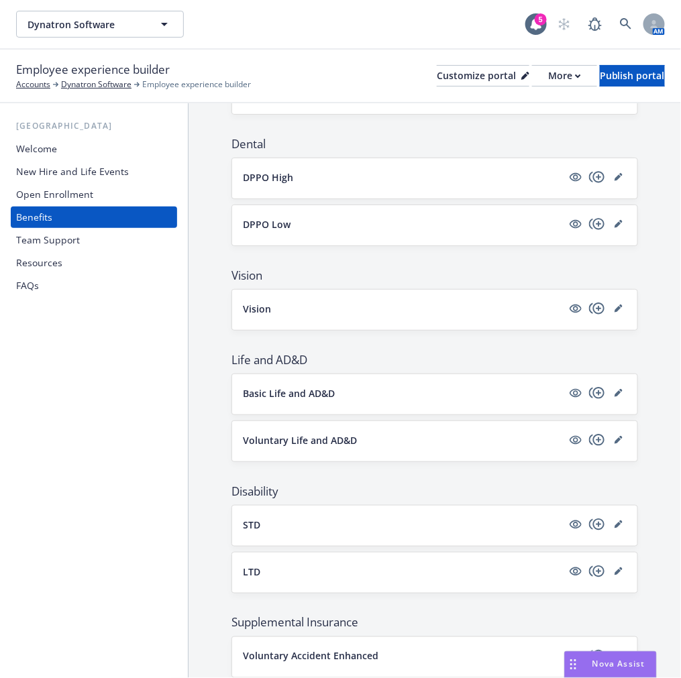
click at [309, 223] on button "DPPO Low" at bounding box center [402, 224] width 319 height 14
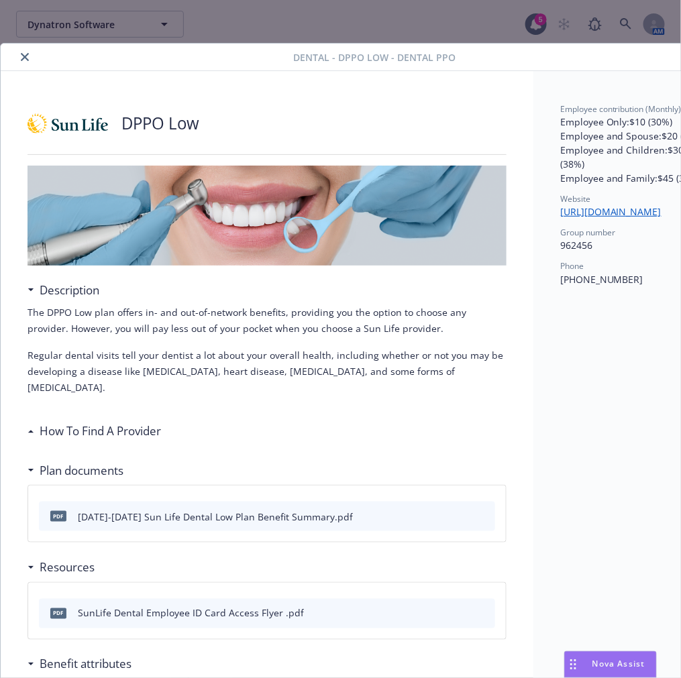
click at [21, 54] on icon "close" at bounding box center [25, 57] width 8 height 8
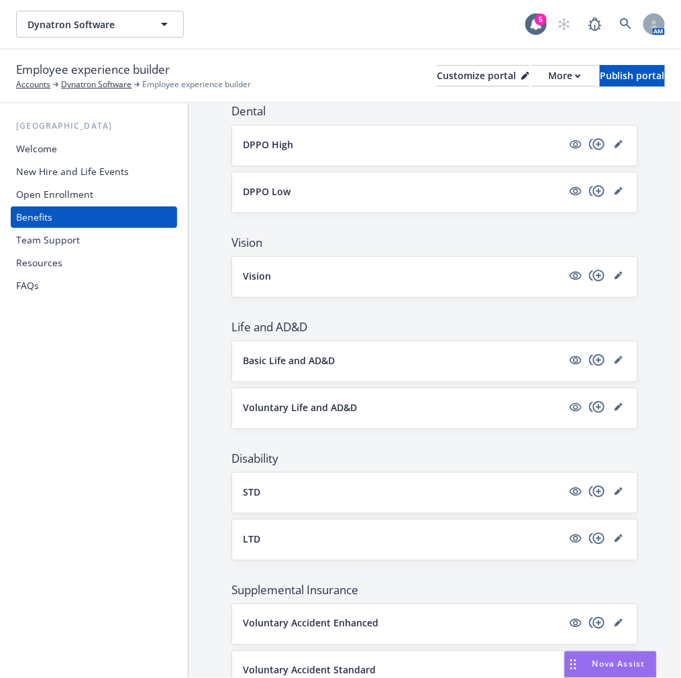
scroll to position [433, 0]
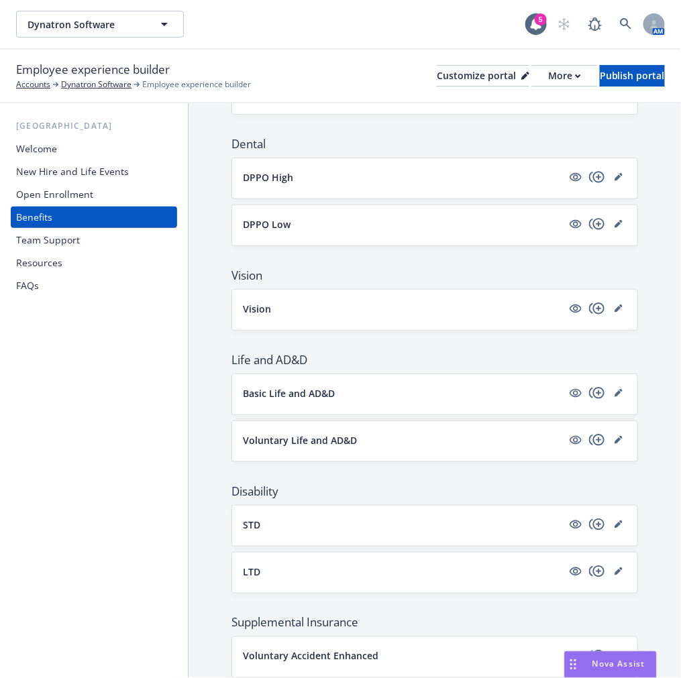
click at [321, 174] on button "DPPO High" at bounding box center [402, 177] width 319 height 14
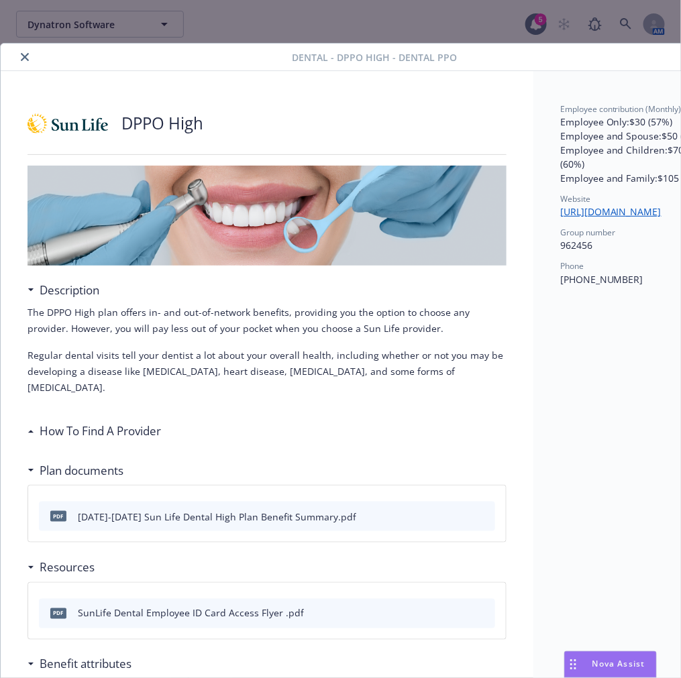
click at [30, 52] on button "close" at bounding box center [25, 57] width 16 height 16
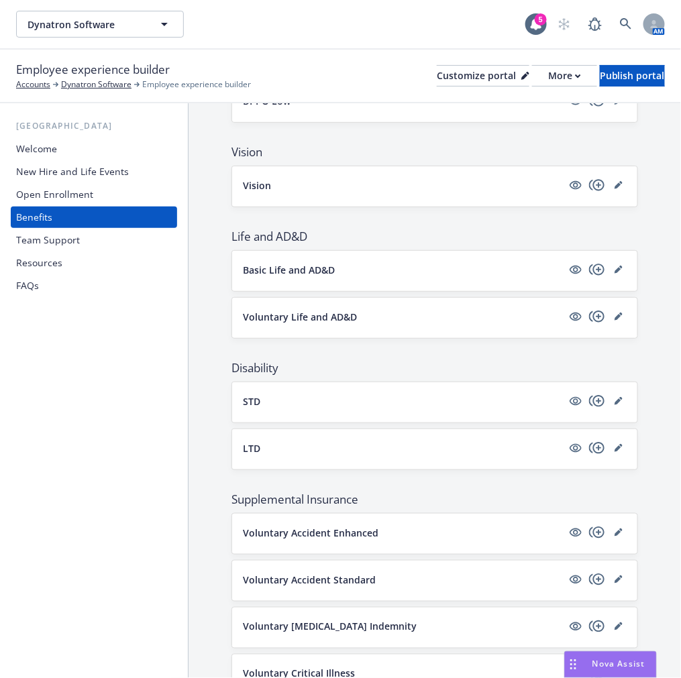
scroll to position [582, 0]
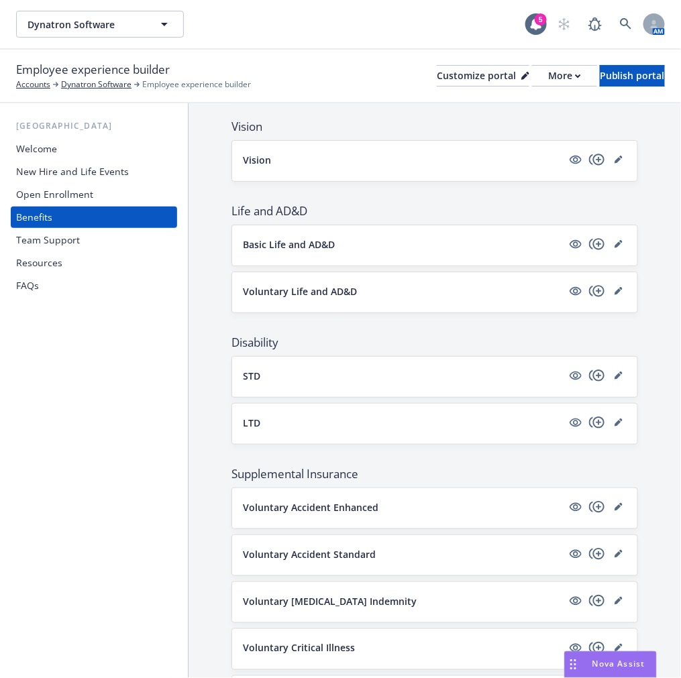
click at [398, 373] on button "STD" at bounding box center [402, 376] width 319 height 14
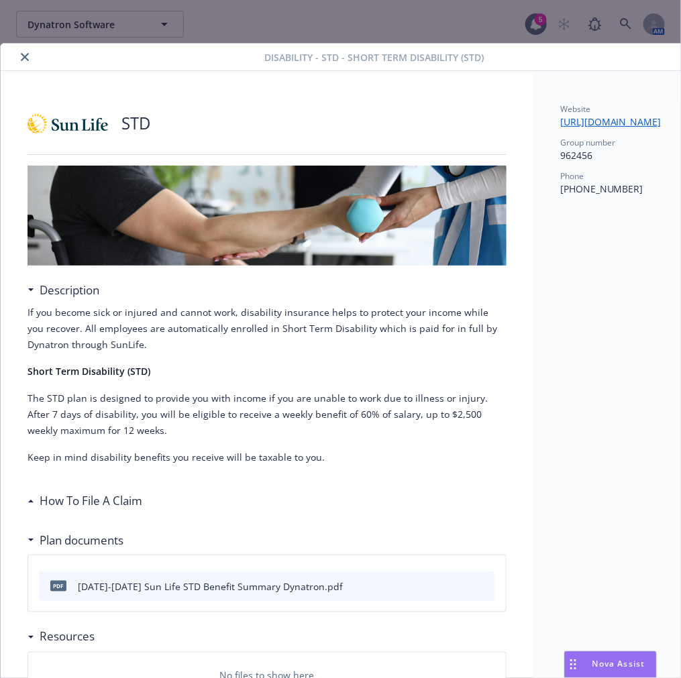
click at [28, 55] on icon "close" at bounding box center [25, 57] width 8 height 8
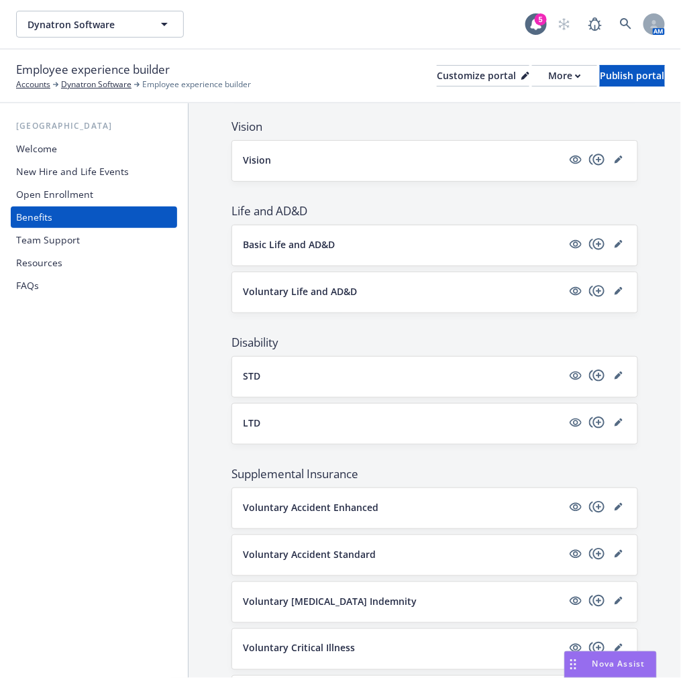
click at [280, 420] on button "LTD" at bounding box center [402, 423] width 319 height 14
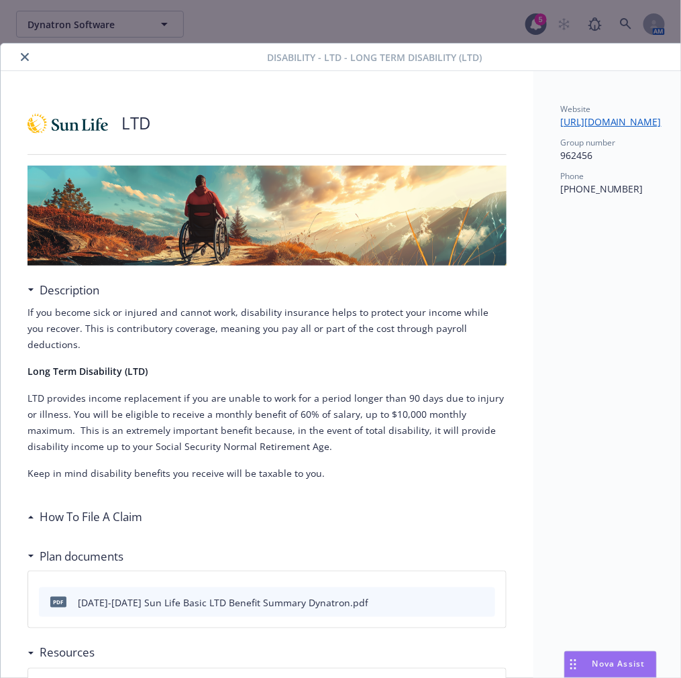
click at [21, 59] on icon "close" at bounding box center [25, 57] width 8 height 8
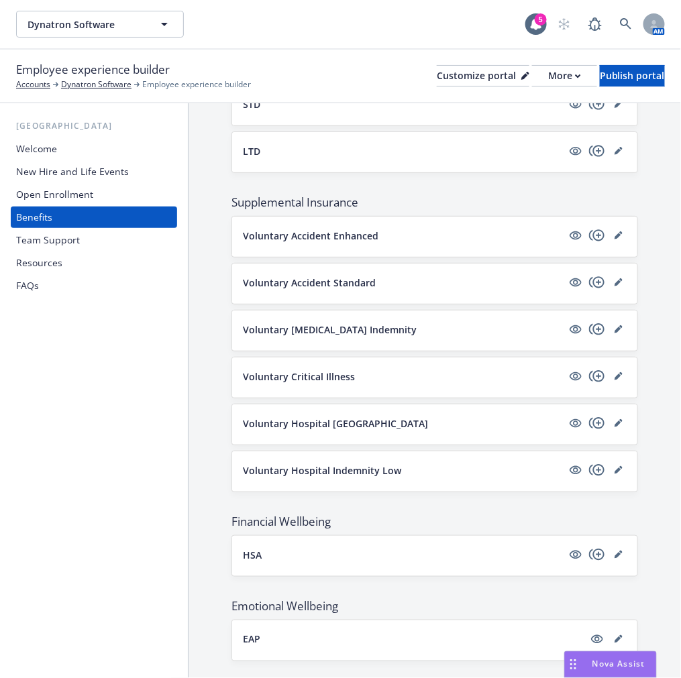
scroll to position [881, 0]
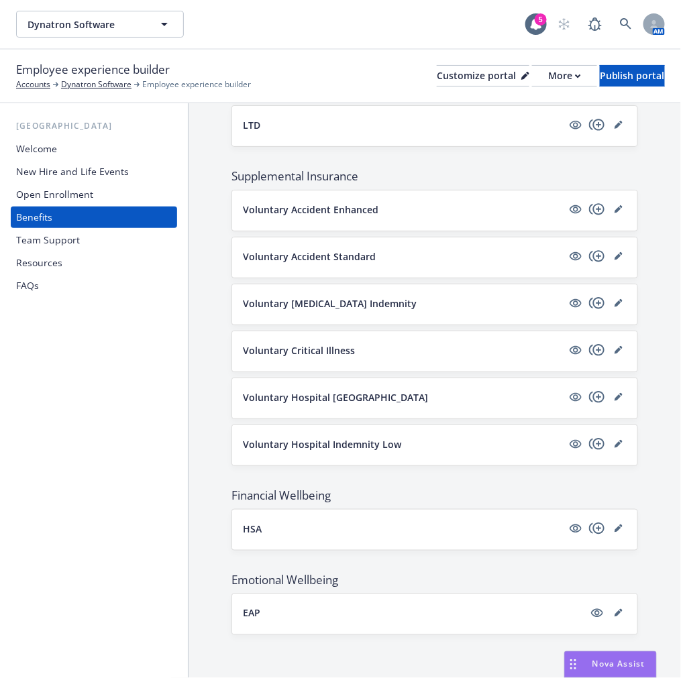
click at [423, 528] on button "HSA" at bounding box center [402, 529] width 319 height 14
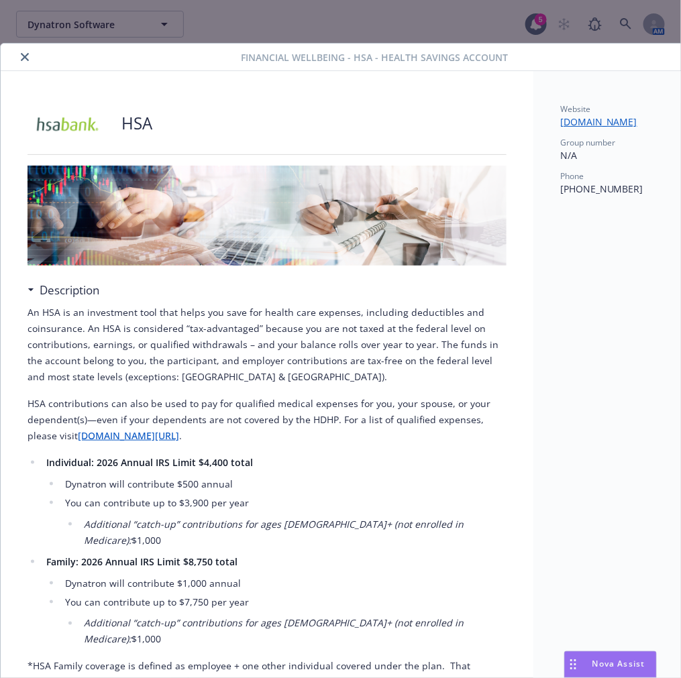
click at [22, 56] on icon "close" at bounding box center [25, 57] width 8 height 8
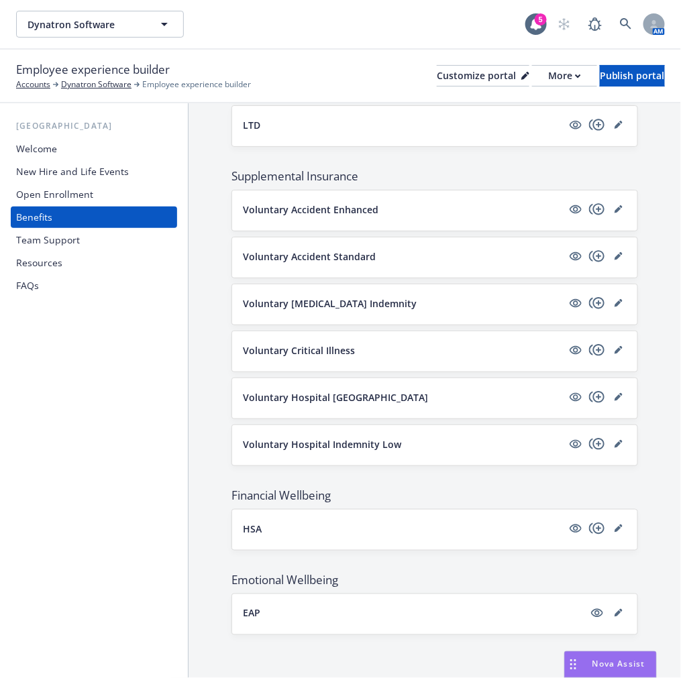
click at [403, 606] on button "EAP" at bounding box center [413, 613] width 341 height 14
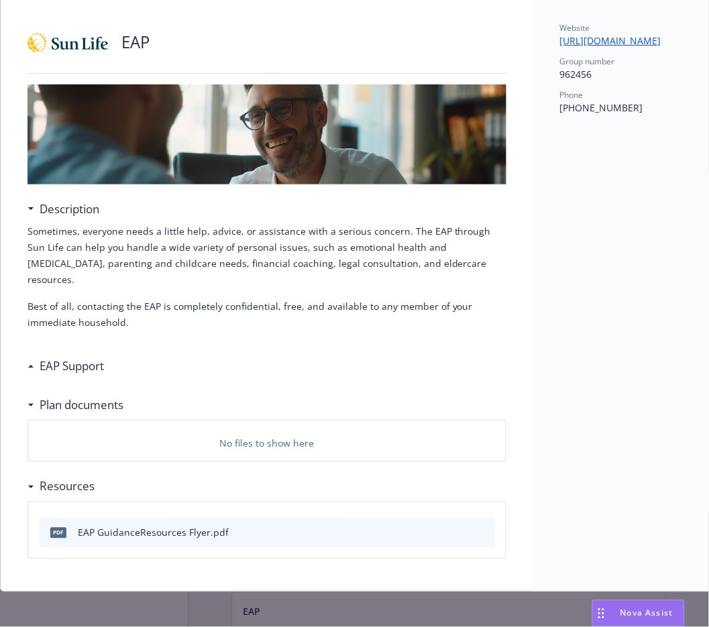
scroll to position [83, 0]
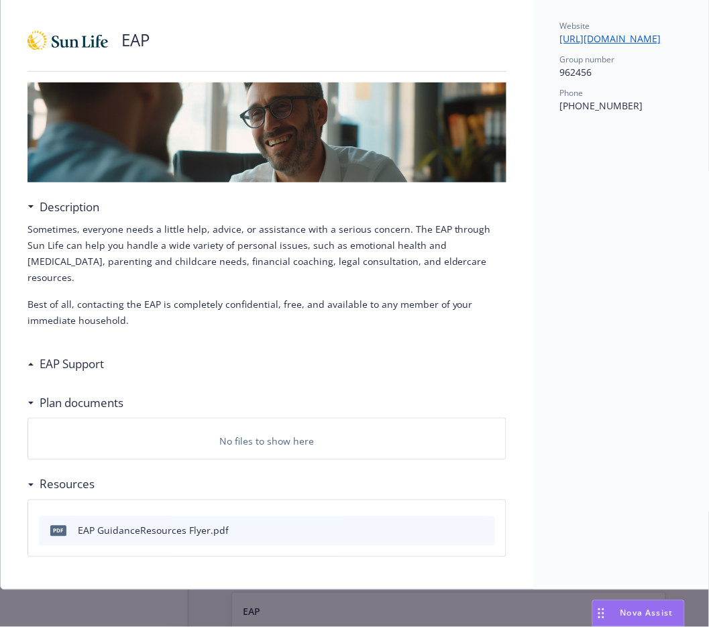
click at [488, 525] on icon "preview file" at bounding box center [482, 529] width 12 height 9
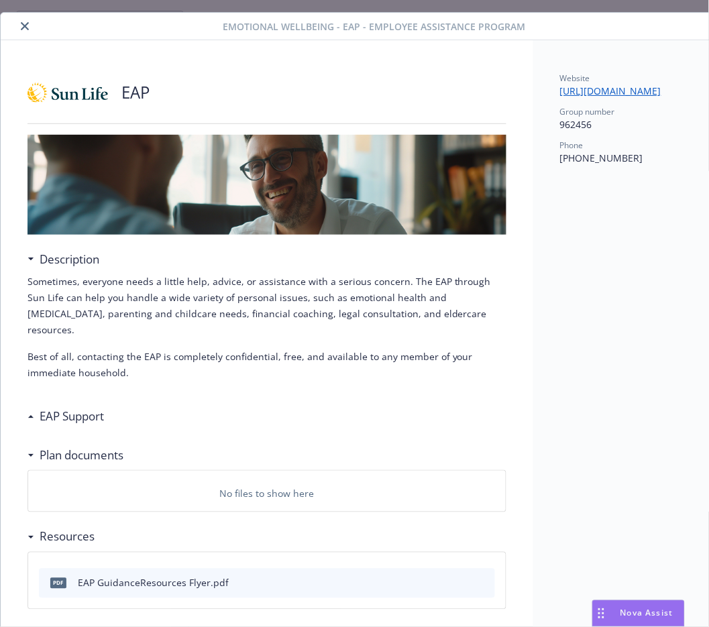
scroll to position [0, 0]
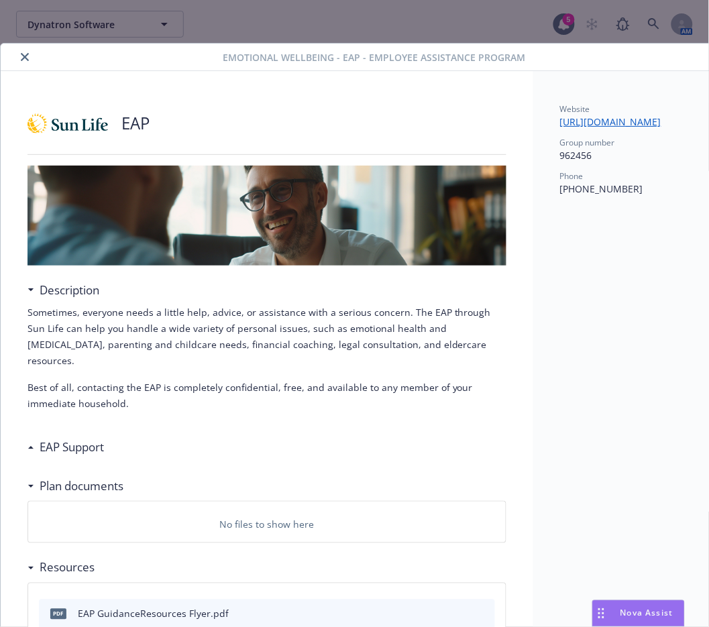
click at [23, 52] on button "close" at bounding box center [25, 57] width 16 height 16
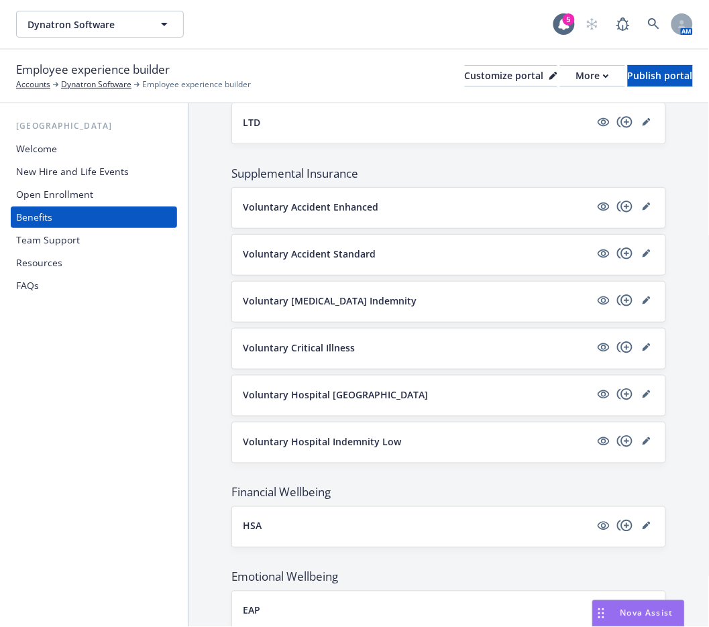
scroll to position [857, 0]
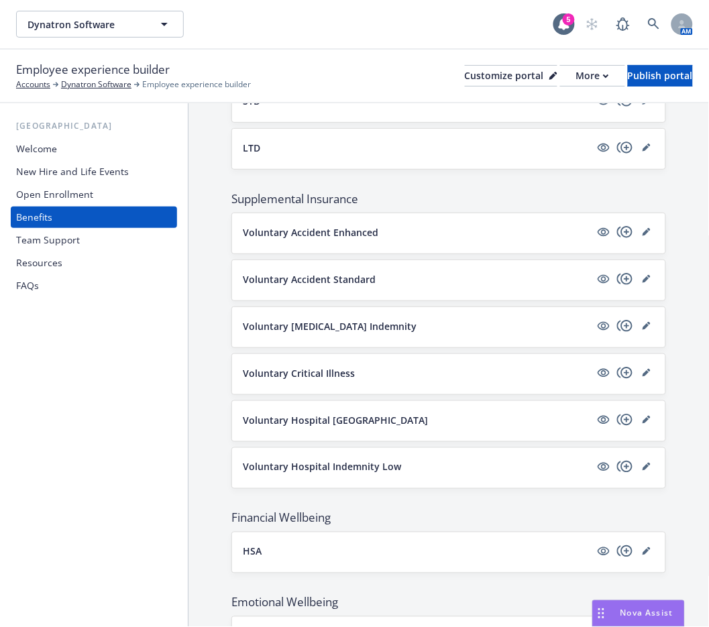
click at [393, 465] on p "Voluntary Hospital Indemnity Low" at bounding box center [322, 467] width 158 height 14
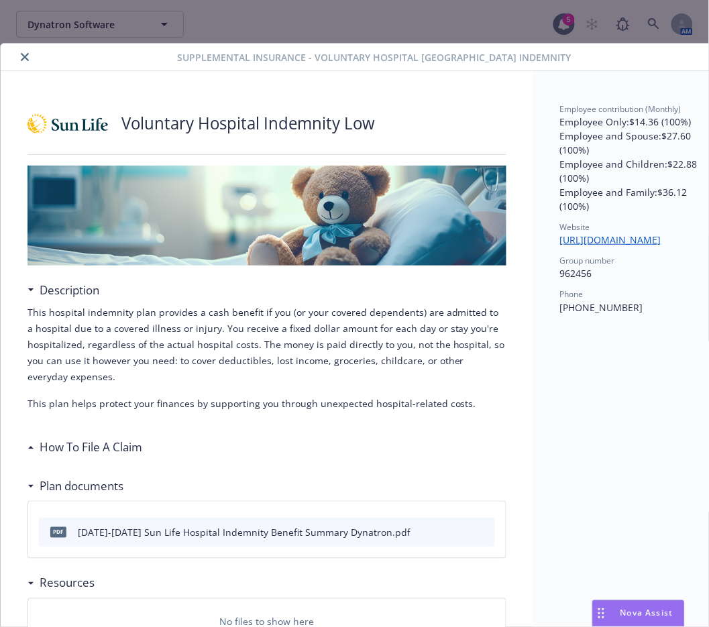
click at [127, 78] on div "Voluntary Hospital Indemnity Low Description This hospital indemnity plan provi…" at bounding box center [267, 372] width 533 height 602
click at [215, 318] on p "This hospital indemnity plan provides a cash benefit if you (or your covered de…" at bounding box center [267, 345] width 479 height 80
click at [28, 53] on icon "close" at bounding box center [25, 57] width 8 height 8
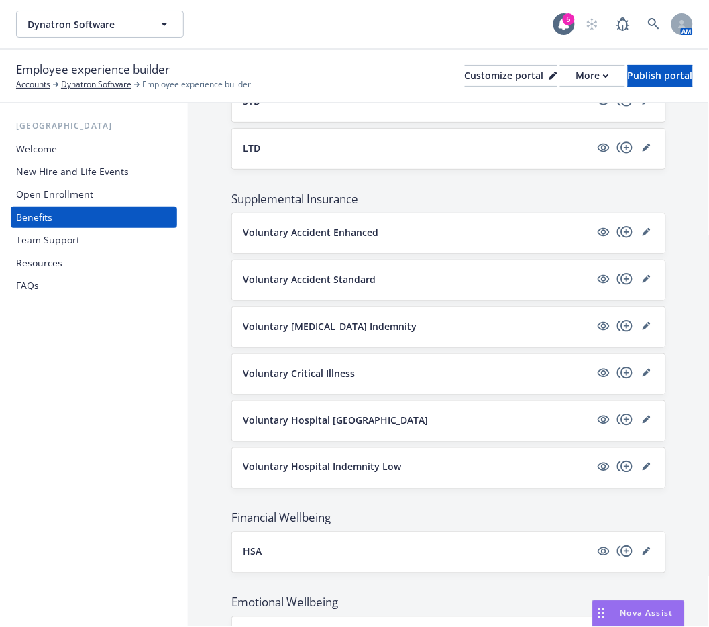
click at [350, 419] on p "Voluntary Hospital [GEOGRAPHIC_DATA]" at bounding box center [335, 420] width 185 height 14
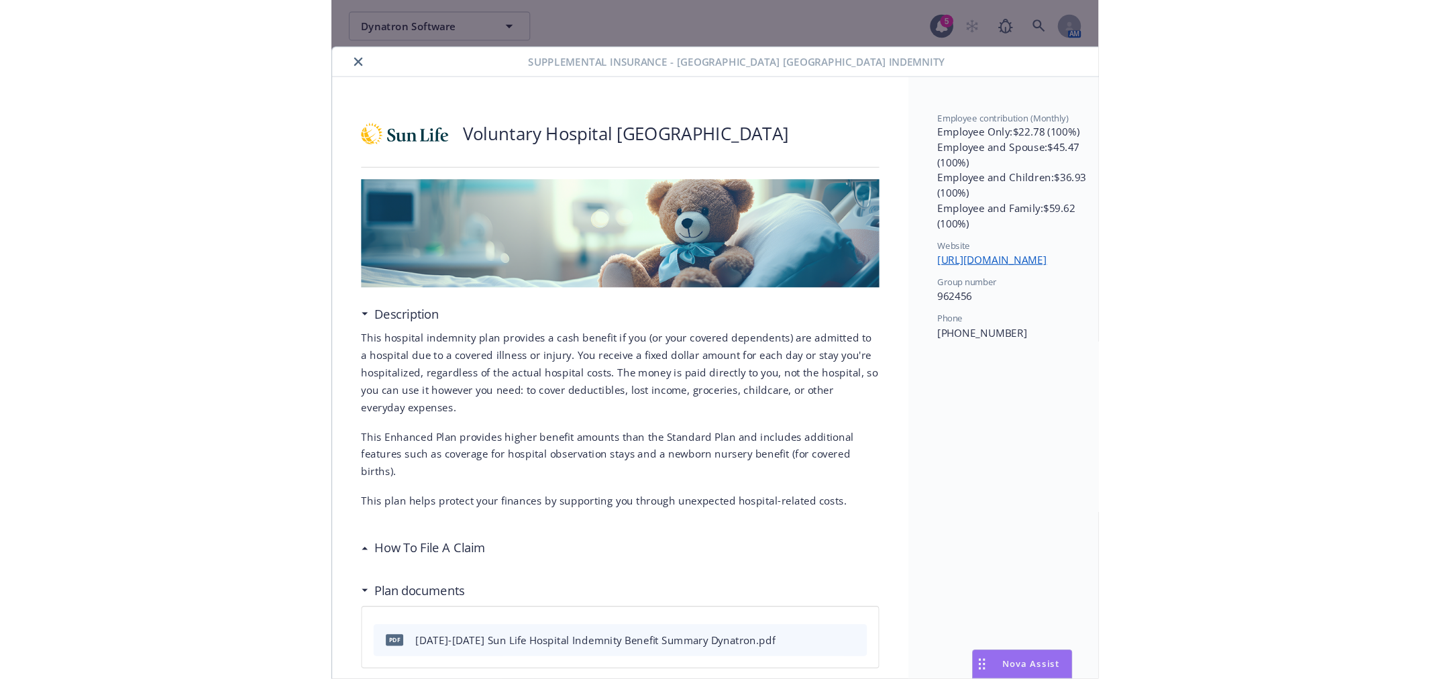
scroll to position [143, 0]
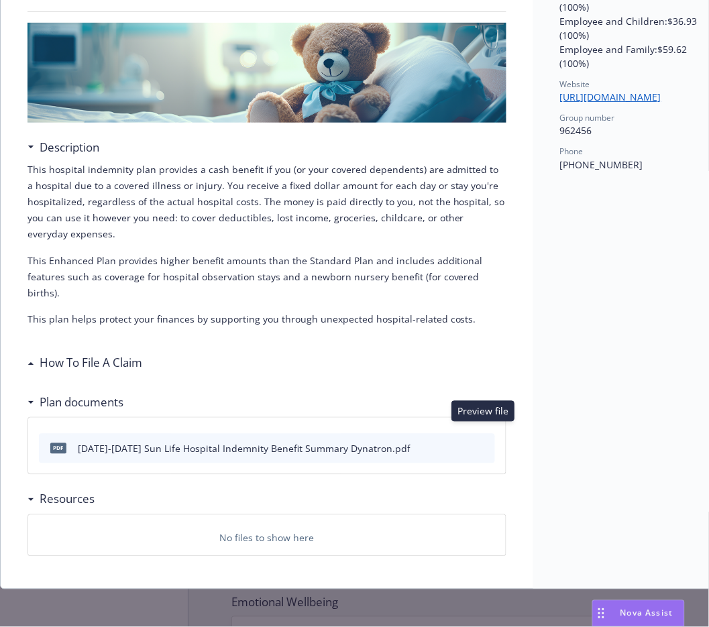
click at [487, 443] on icon "preview file" at bounding box center [482, 447] width 12 height 9
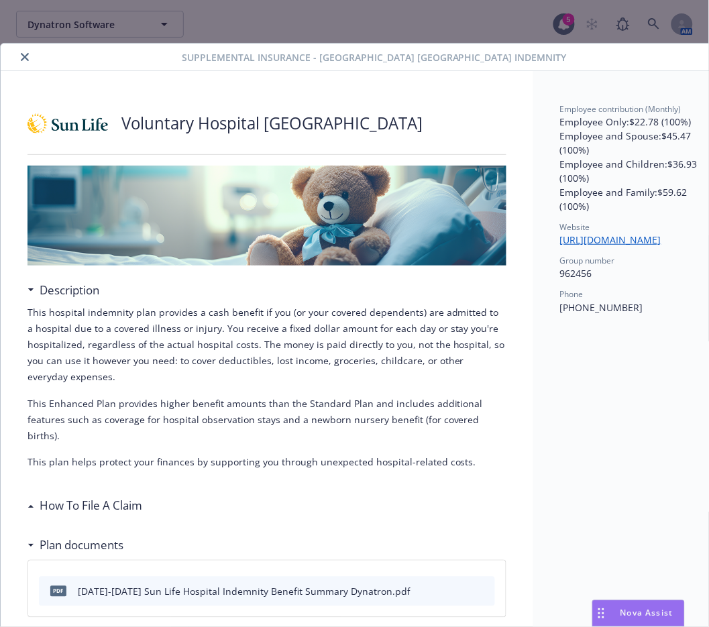
click at [21, 54] on icon "close" at bounding box center [25, 57] width 8 height 8
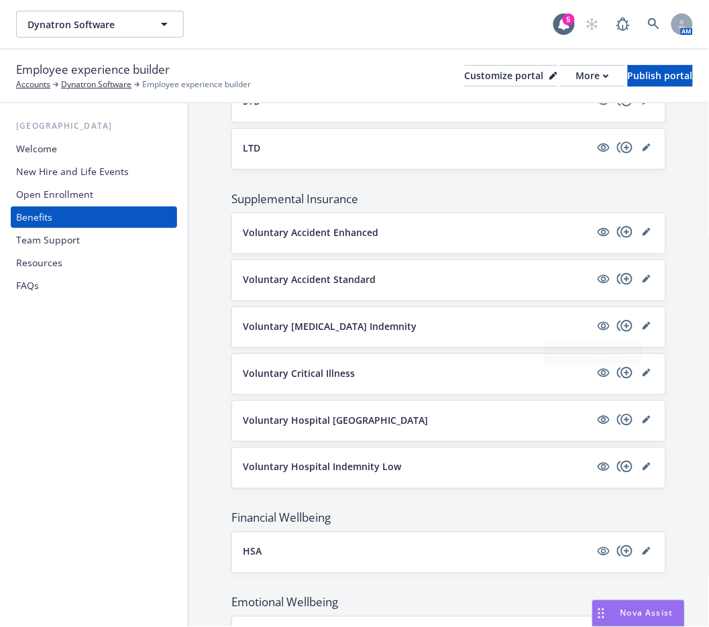
click at [541, 372] on button "Voluntary Critical Illness" at bounding box center [416, 373] width 347 height 14
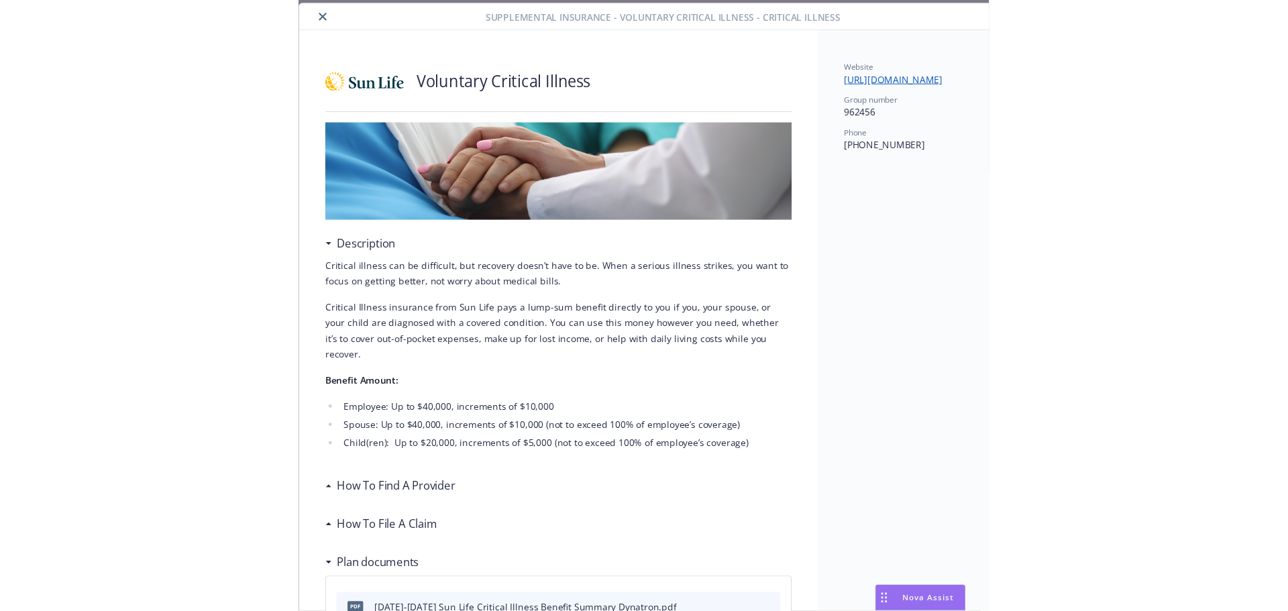
scroll to position [806, 0]
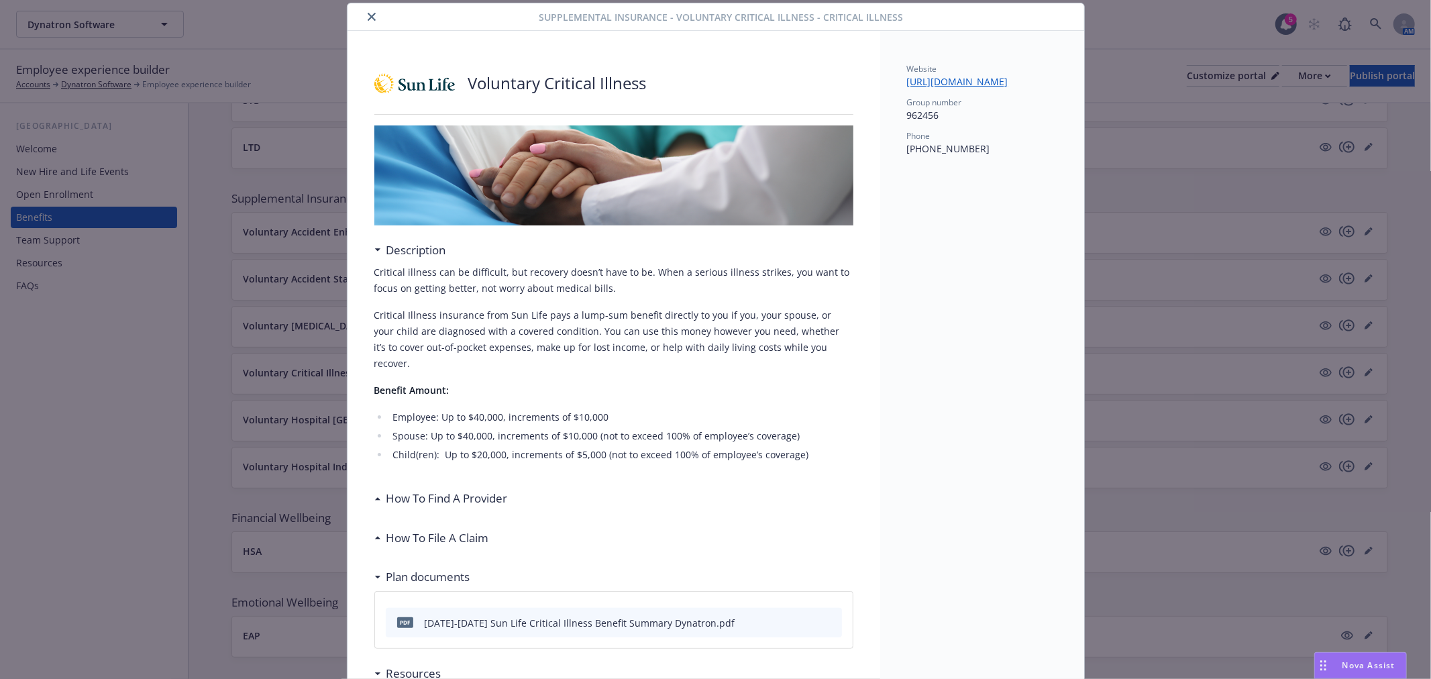
click at [707, 301] on div "Critical illness can be difficult, but recovery doesn’t have to be. When a seri…" at bounding box center [613, 363] width 479 height 199
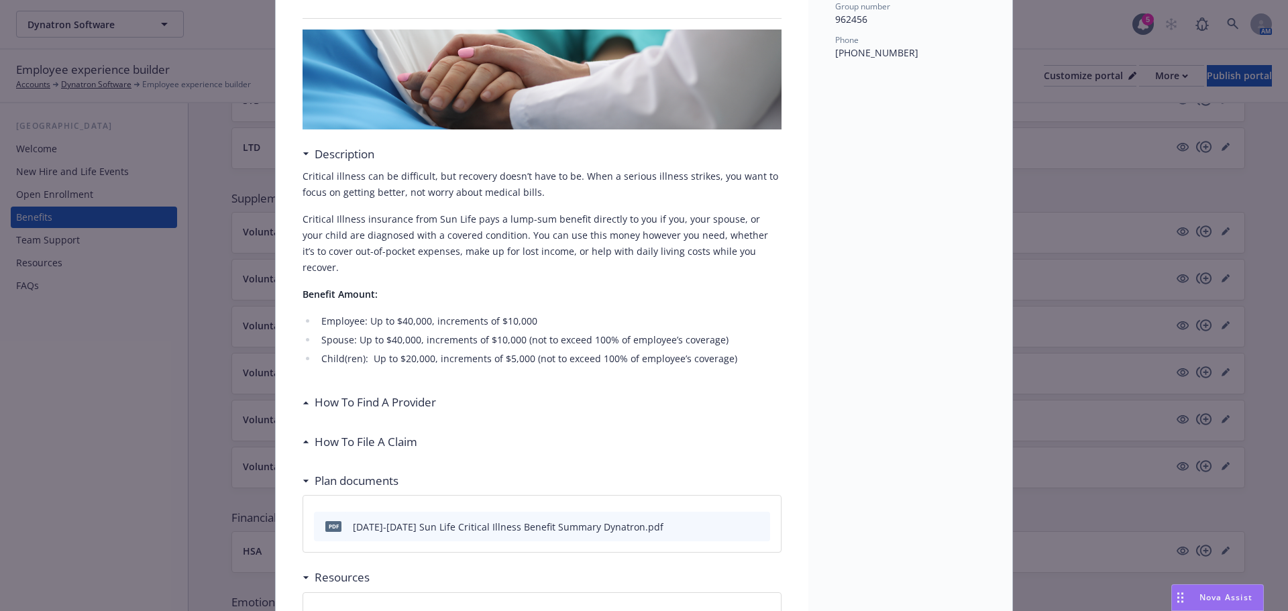
scroll to position [0, 0]
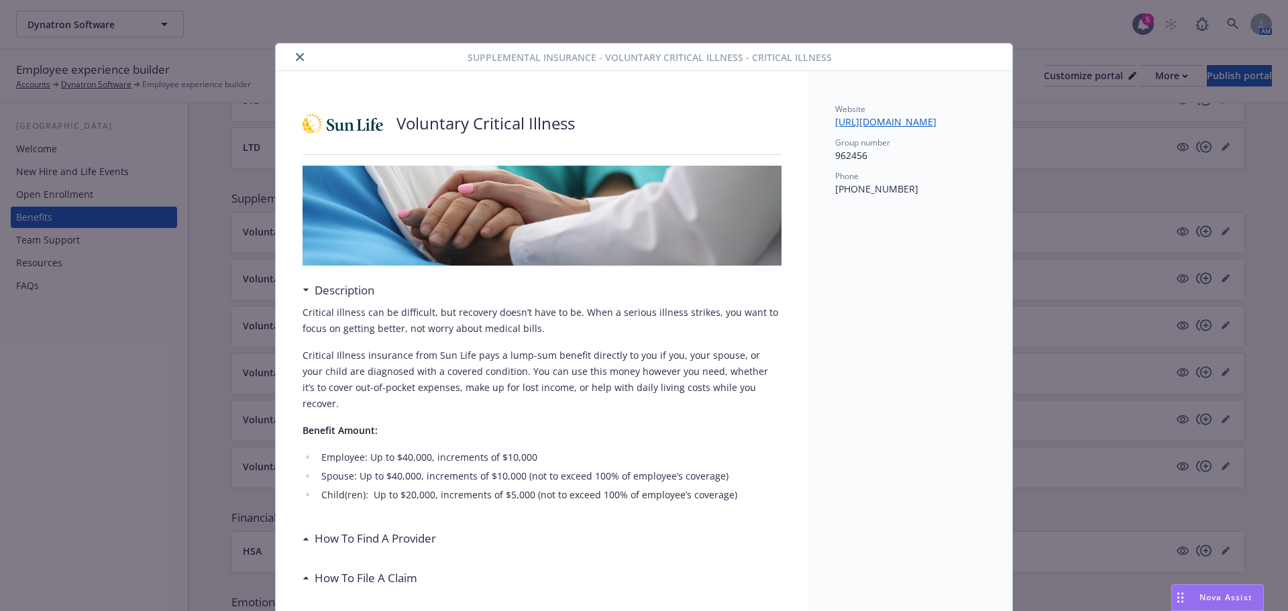
click at [294, 61] on button "close" at bounding box center [300, 57] width 16 height 16
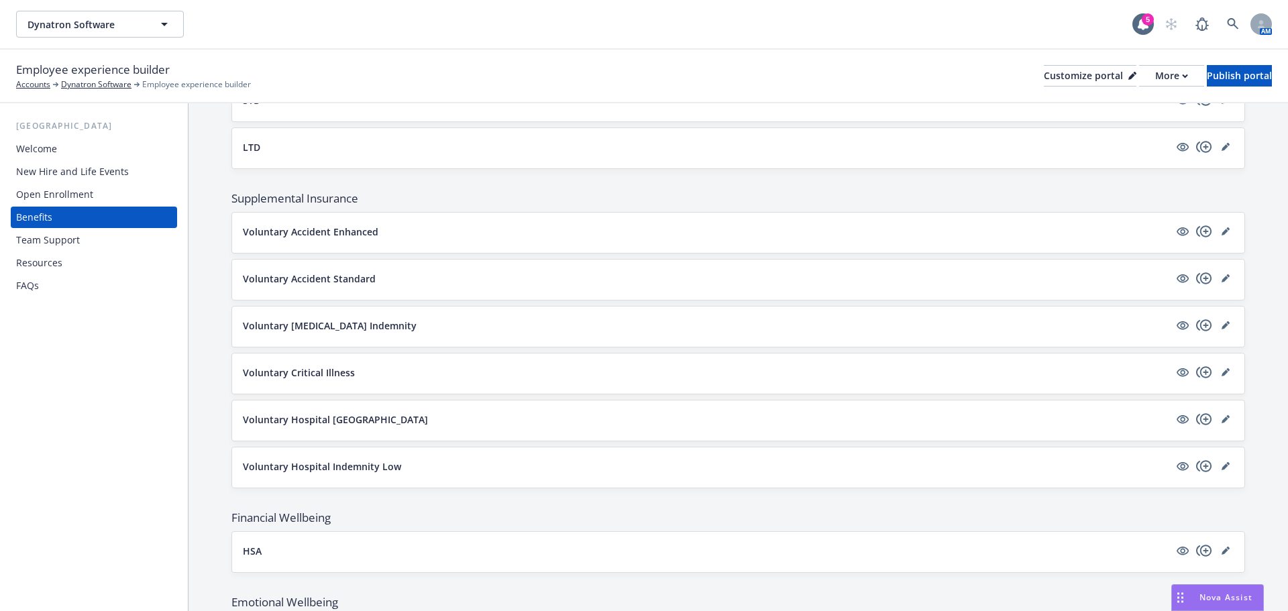
click at [346, 328] on p "Voluntary [MEDICAL_DATA] Indemnity" at bounding box center [330, 326] width 174 height 14
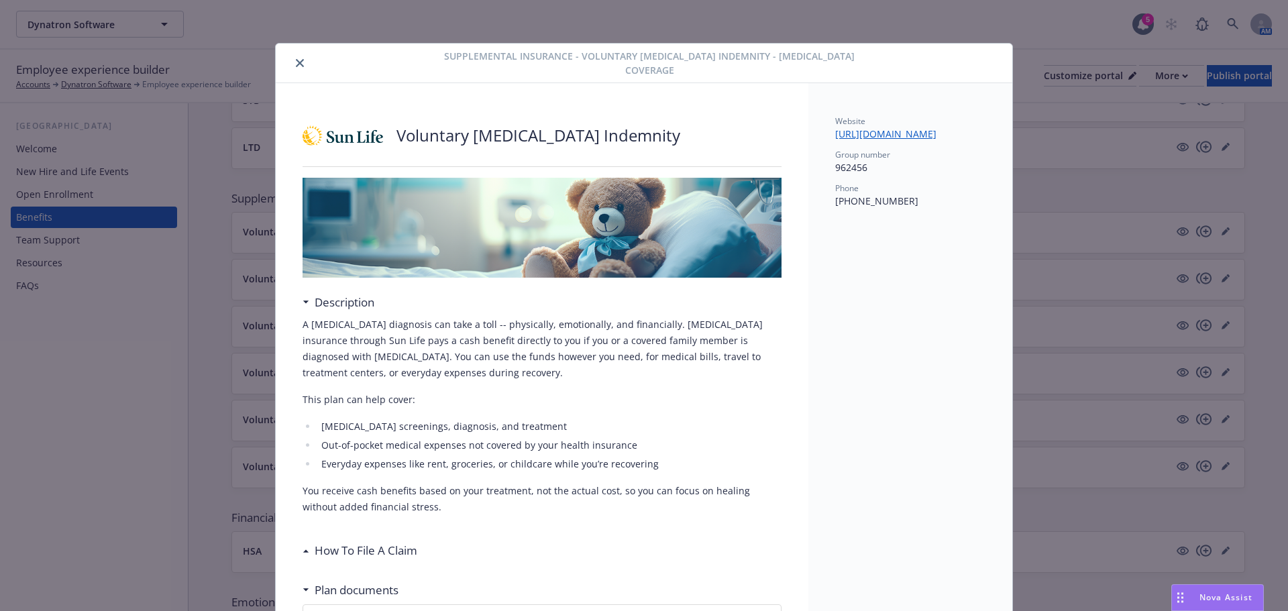
click at [296, 59] on icon "close" at bounding box center [300, 63] width 8 height 8
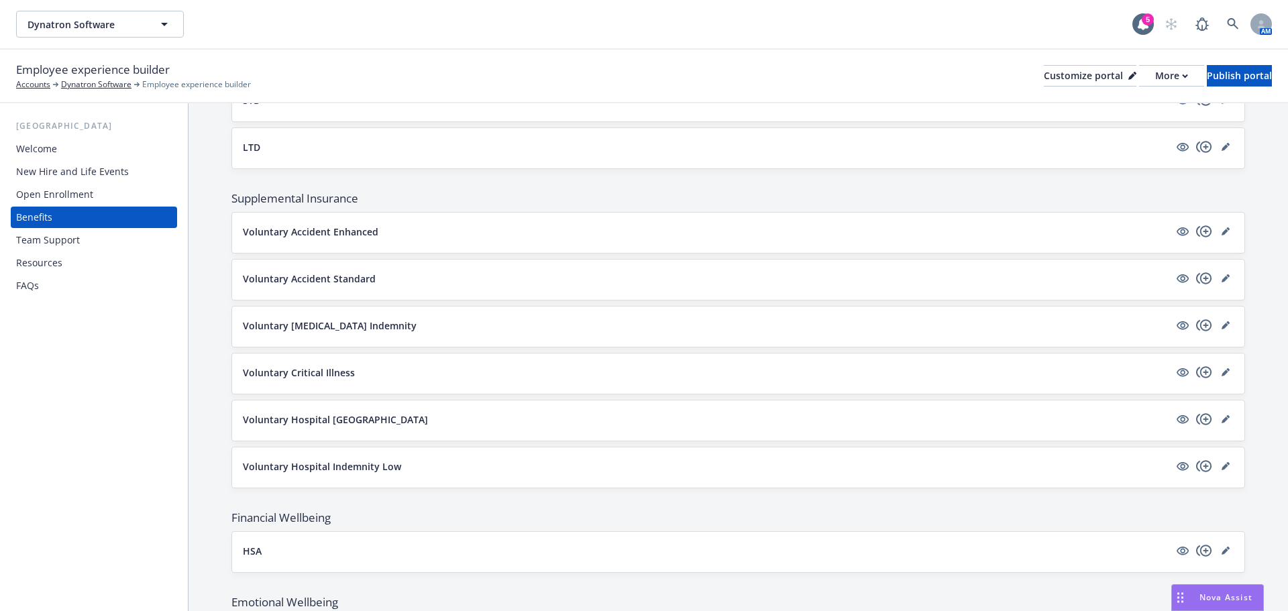
click at [343, 284] on p "Voluntary Accident Standard" at bounding box center [309, 279] width 133 height 14
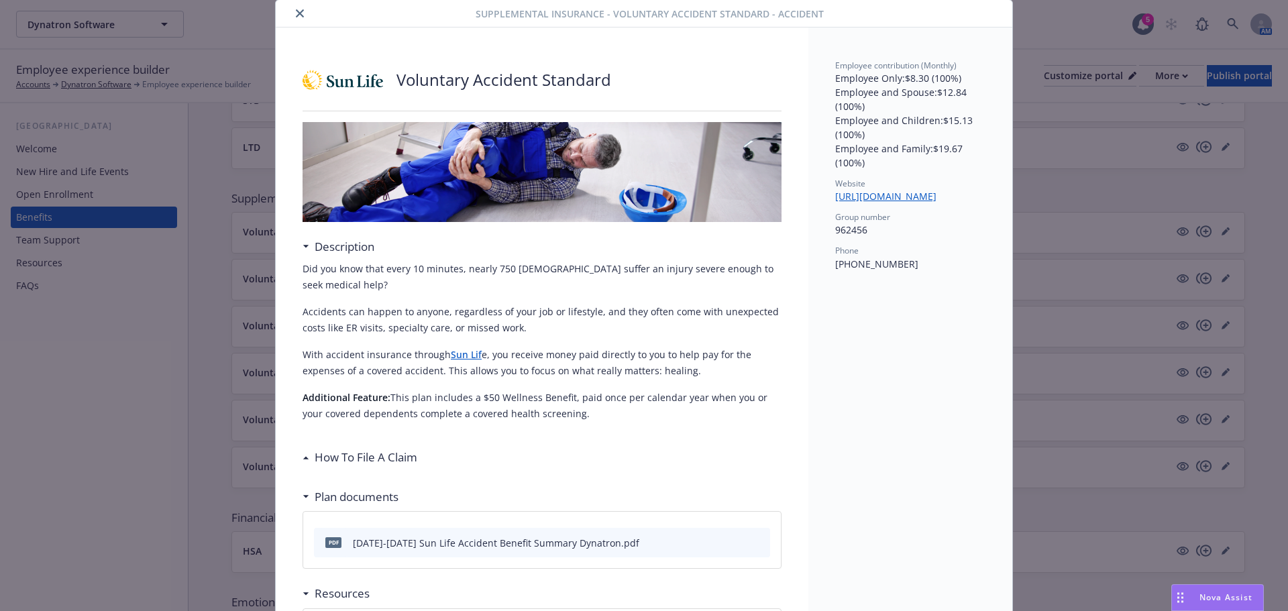
scroll to position [67, 0]
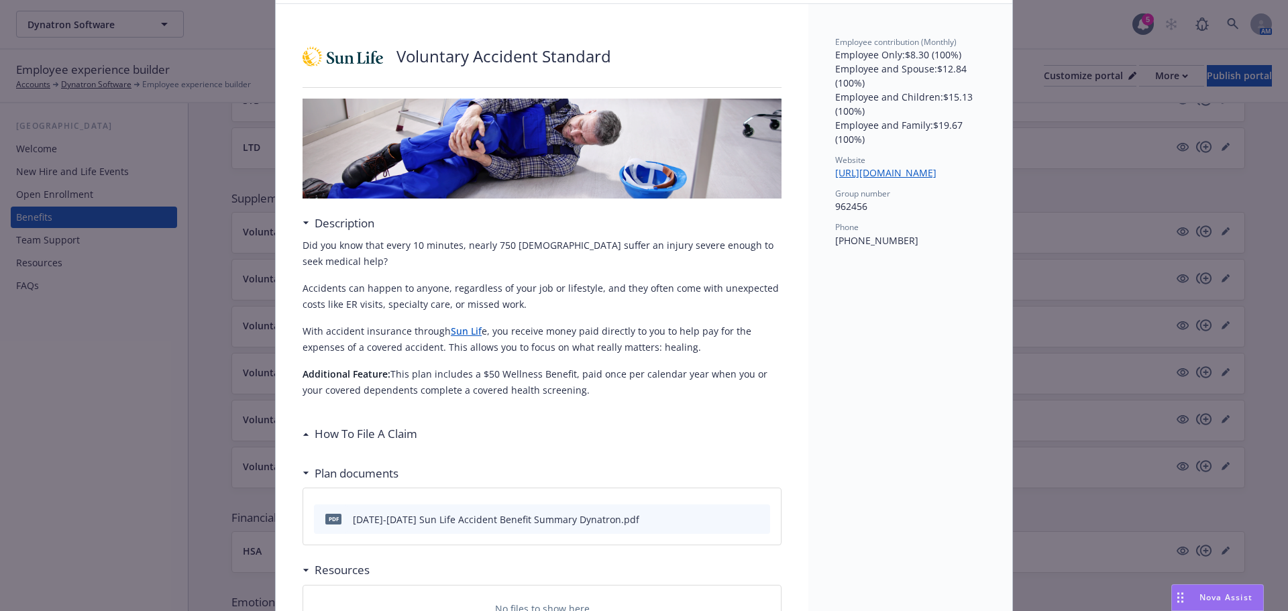
click at [466, 327] on link "Sun Lif" at bounding box center [466, 331] width 31 height 13
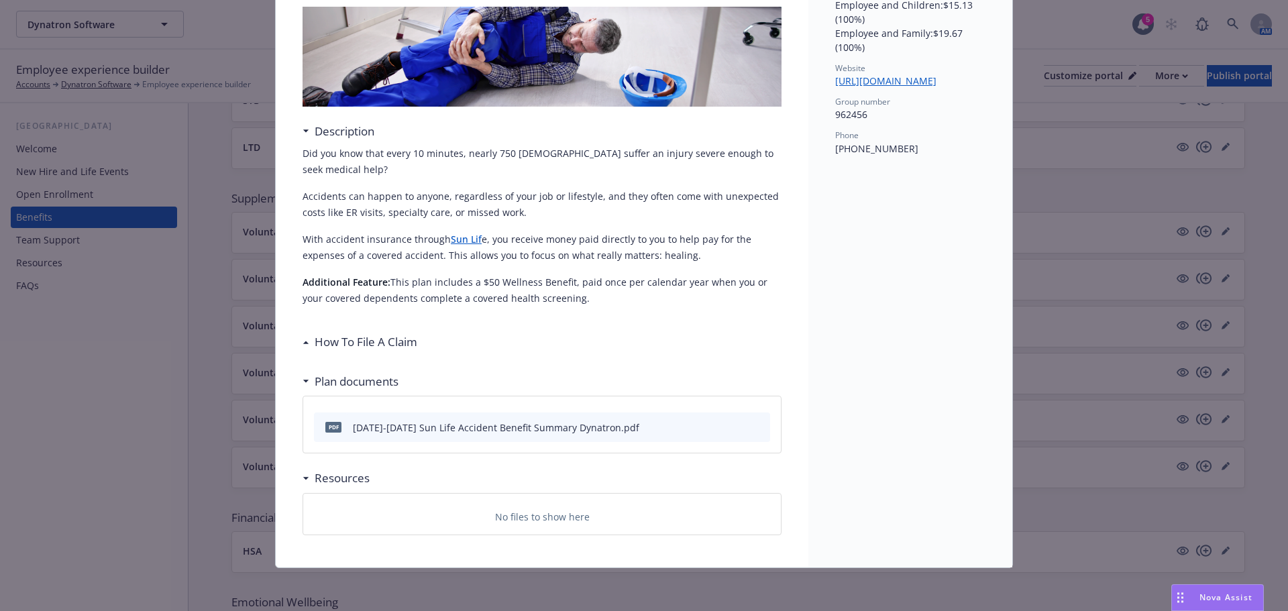
scroll to position [0, 0]
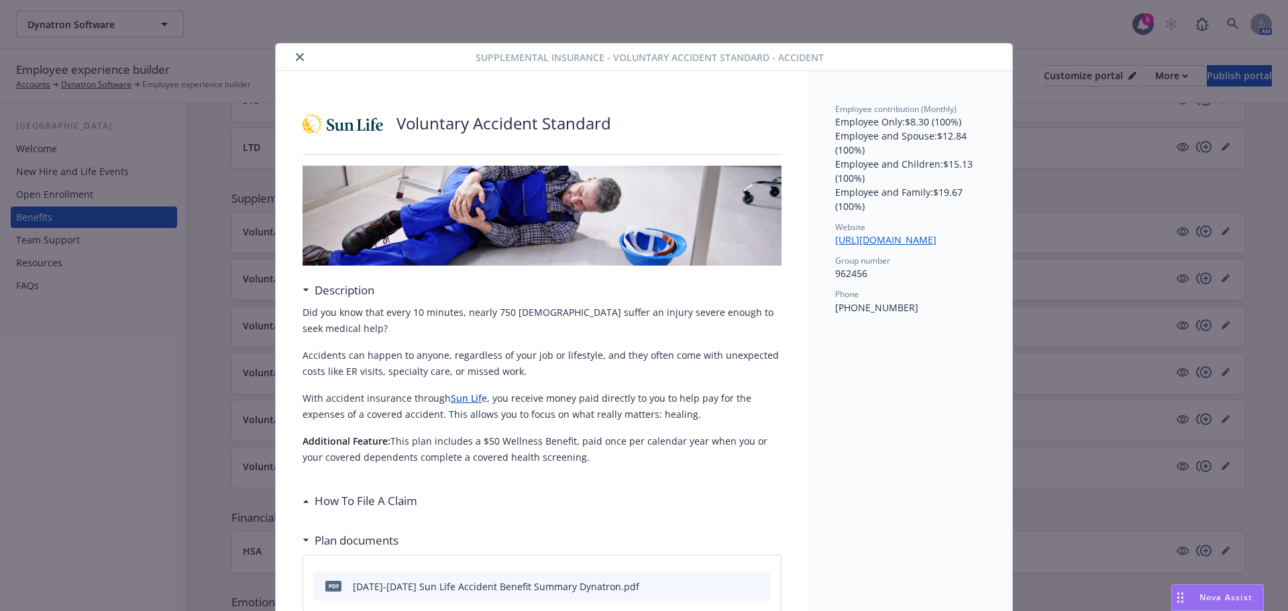
click at [296, 56] on icon "close" at bounding box center [300, 57] width 8 height 8
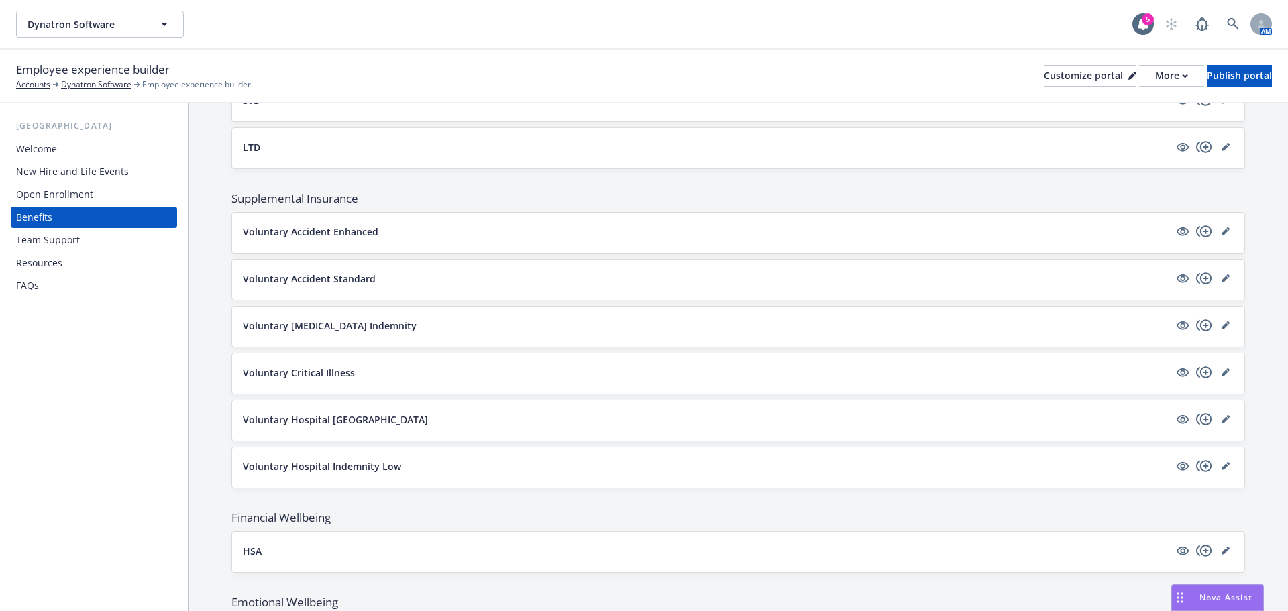
click at [379, 229] on button "Voluntary Accident Enhanced" at bounding box center [706, 232] width 926 height 14
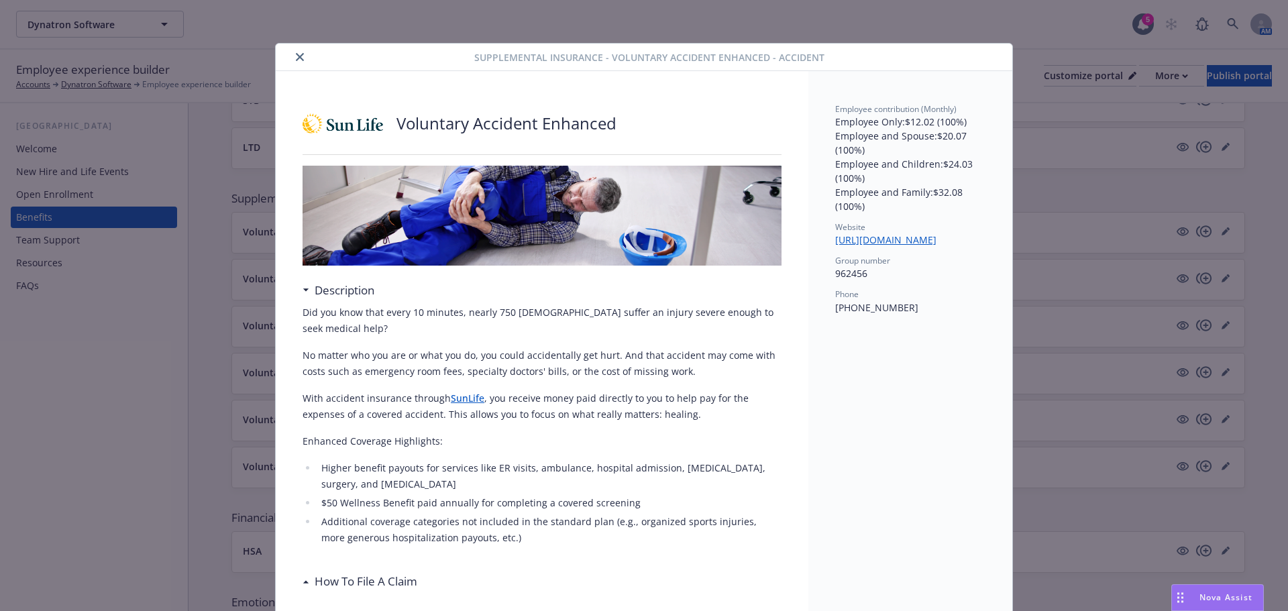
click at [296, 56] on icon "close" at bounding box center [300, 57] width 8 height 8
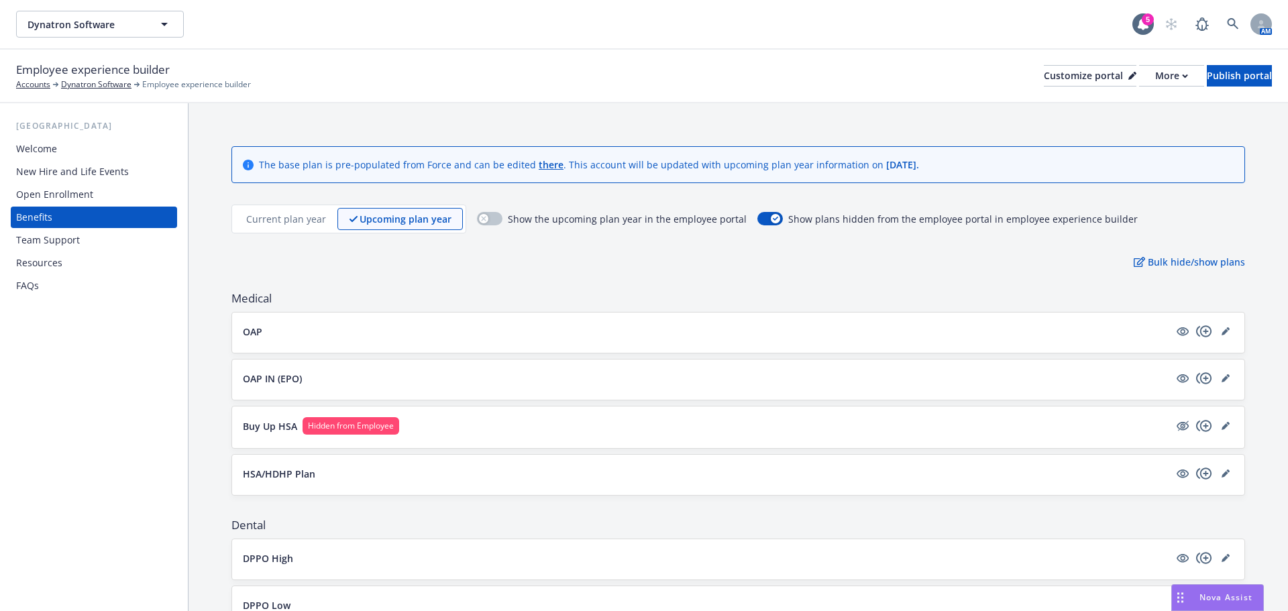
click at [517, 325] on button "OAP" at bounding box center [706, 332] width 926 height 14
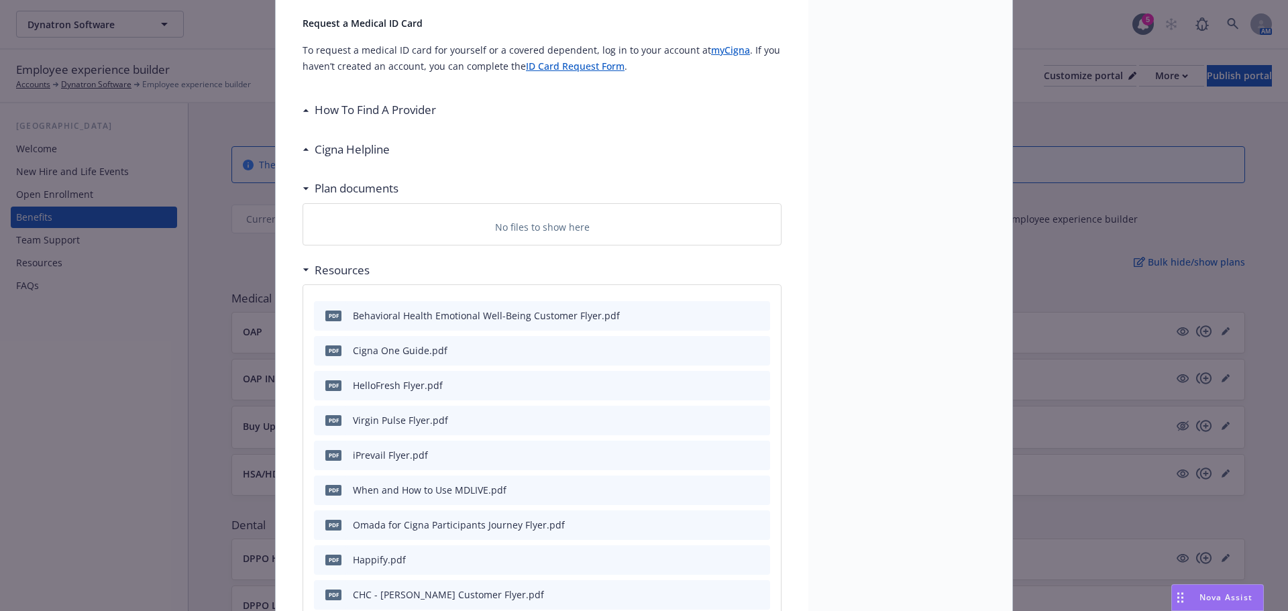
scroll to position [443, 0]
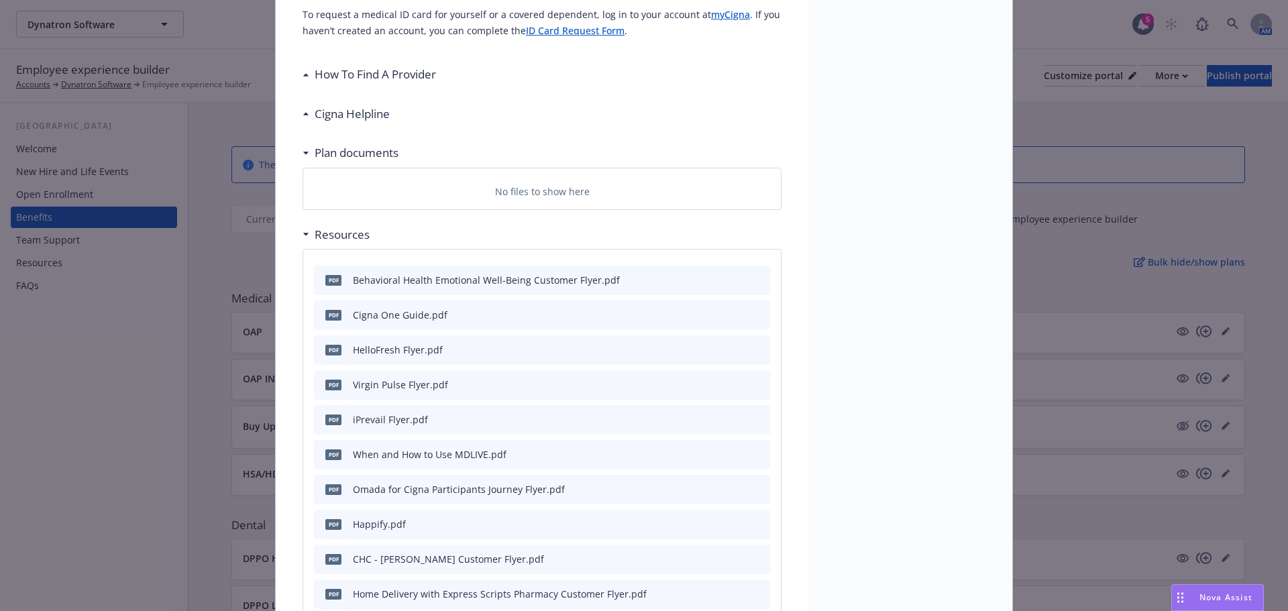
click at [309, 150] on div "Plan documents" at bounding box center [353, 152] width 89 height 17
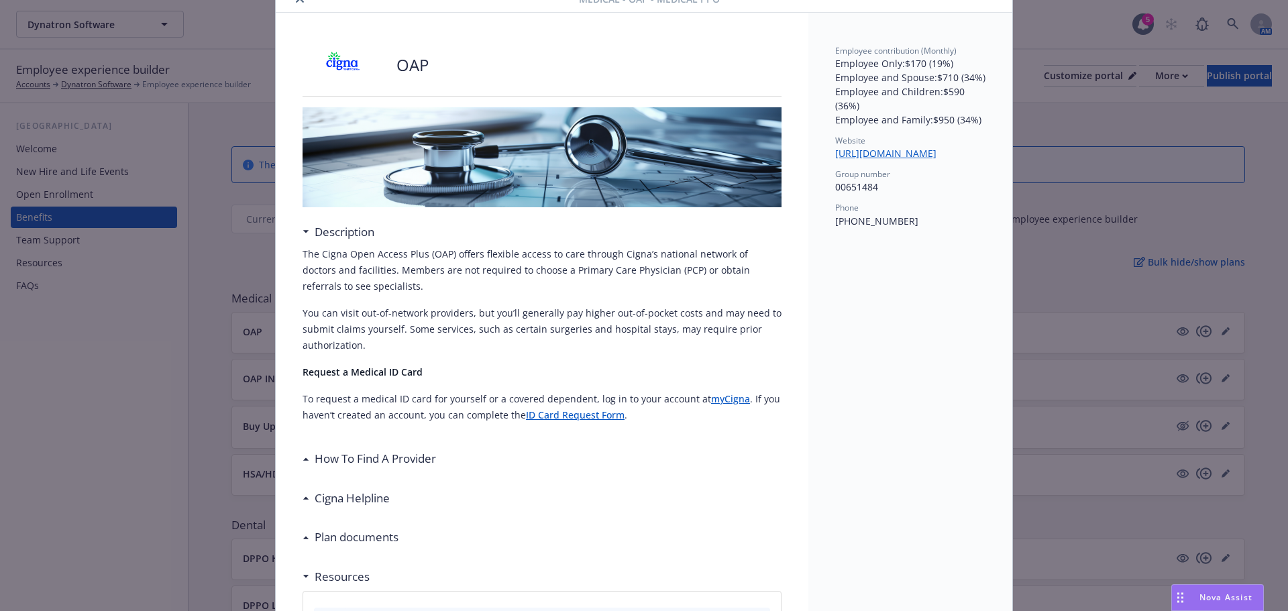
scroll to position [0, 0]
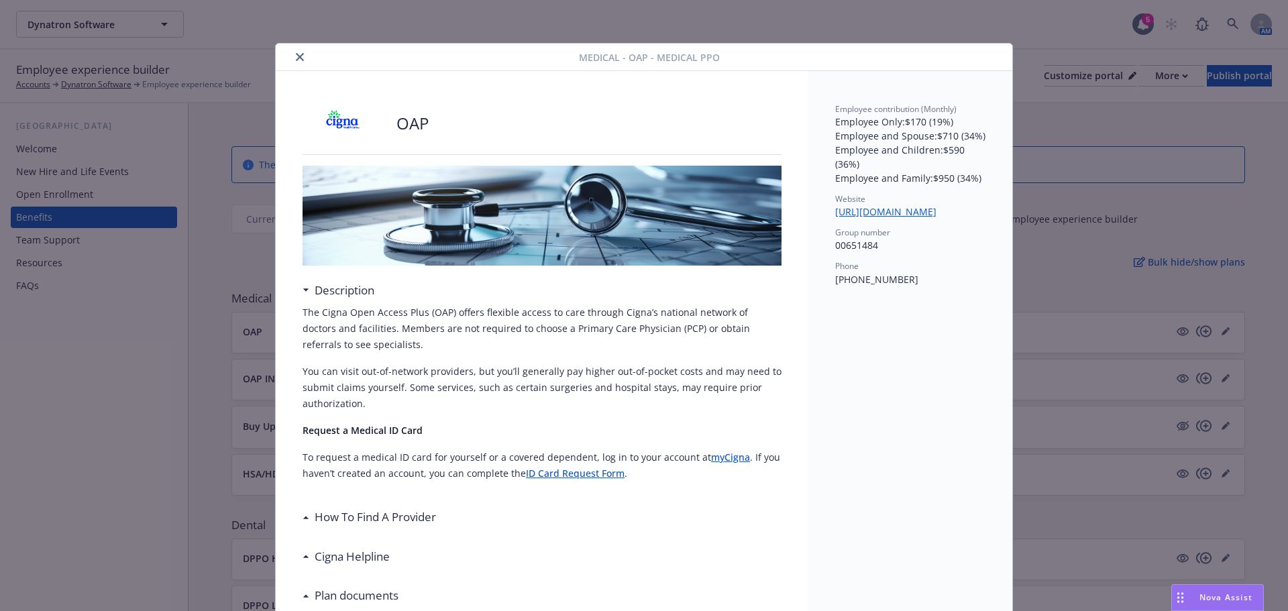
click at [296, 56] on icon "close" at bounding box center [300, 57] width 8 height 8
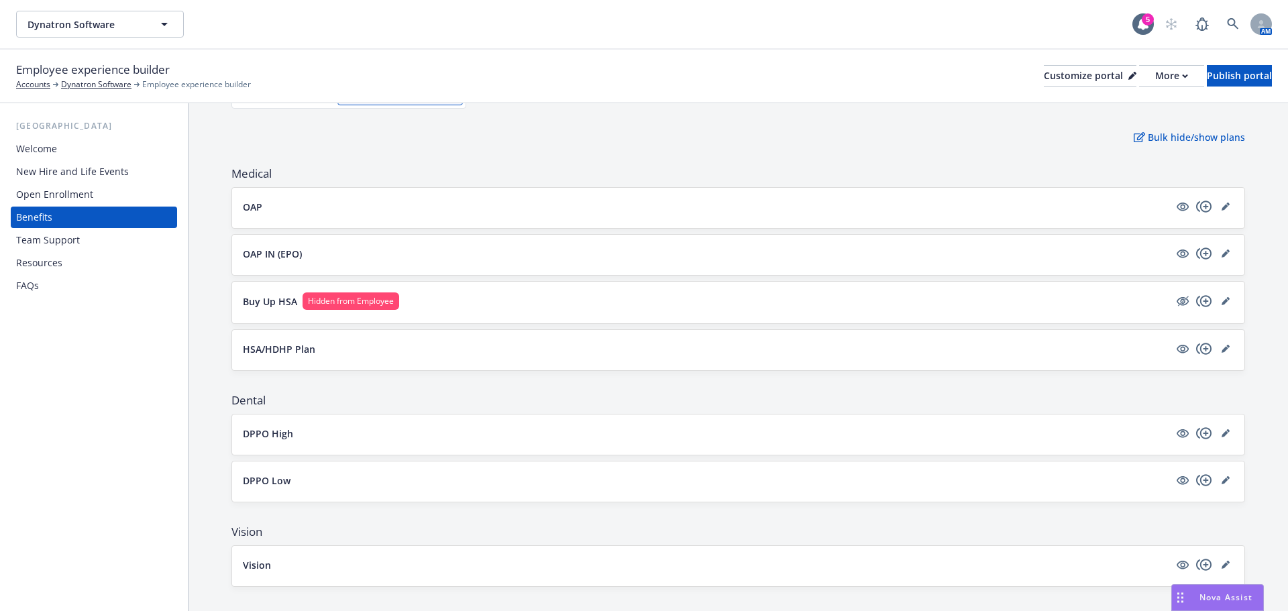
scroll to position [134, 0]
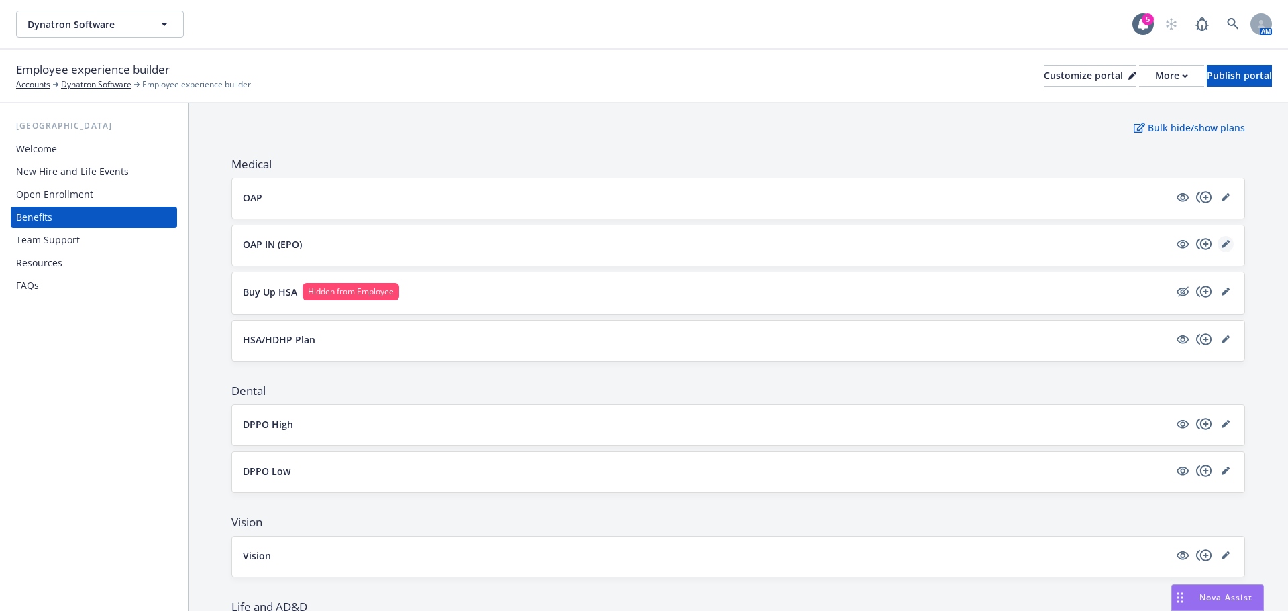
click at [1221, 244] on link "editPencil" at bounding box center [1226, 244] width 16 height 16
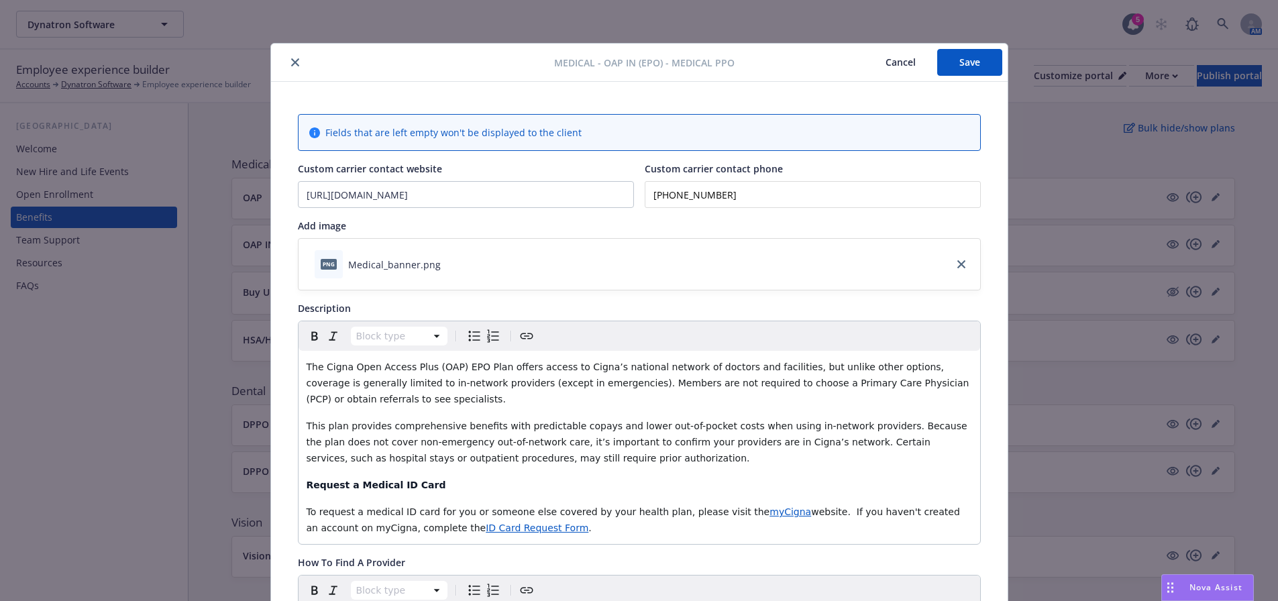
click at [291, 60] on icon "close" at bounding box center [295, 62] width 8 height 8
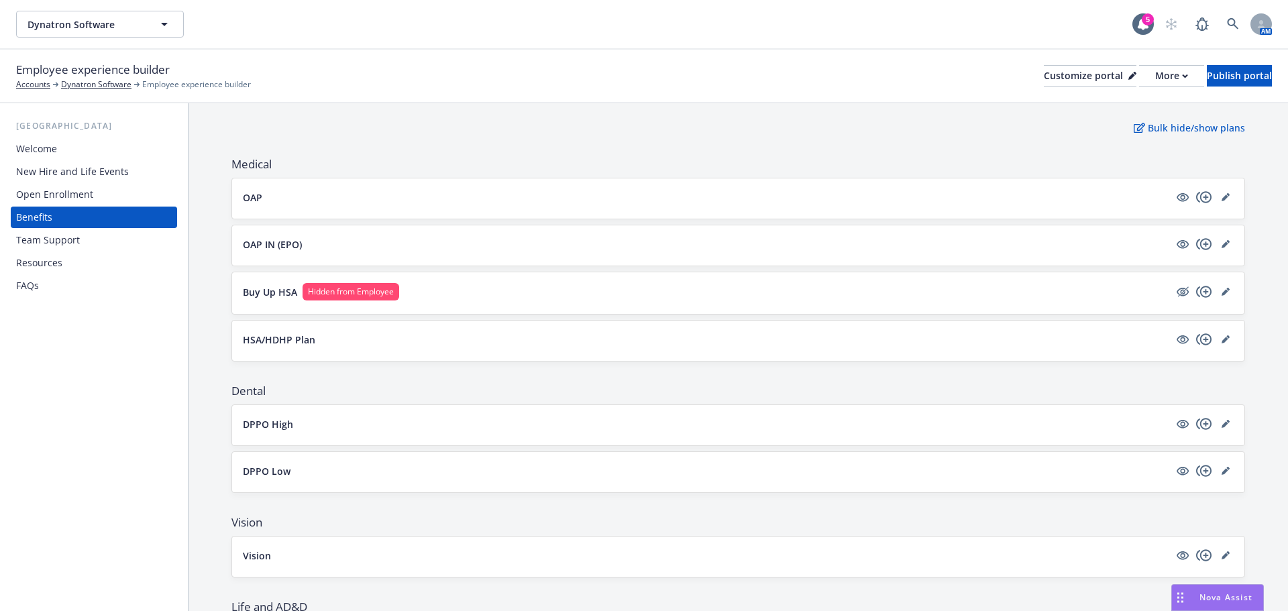
click at [484, 252] on div "OAP IN (EPO)" at bounding box center [738, 244] width 991 height 16
click at [1177, 241] on icon "visible" at bounding box center [1183, 244] width 12 height 12
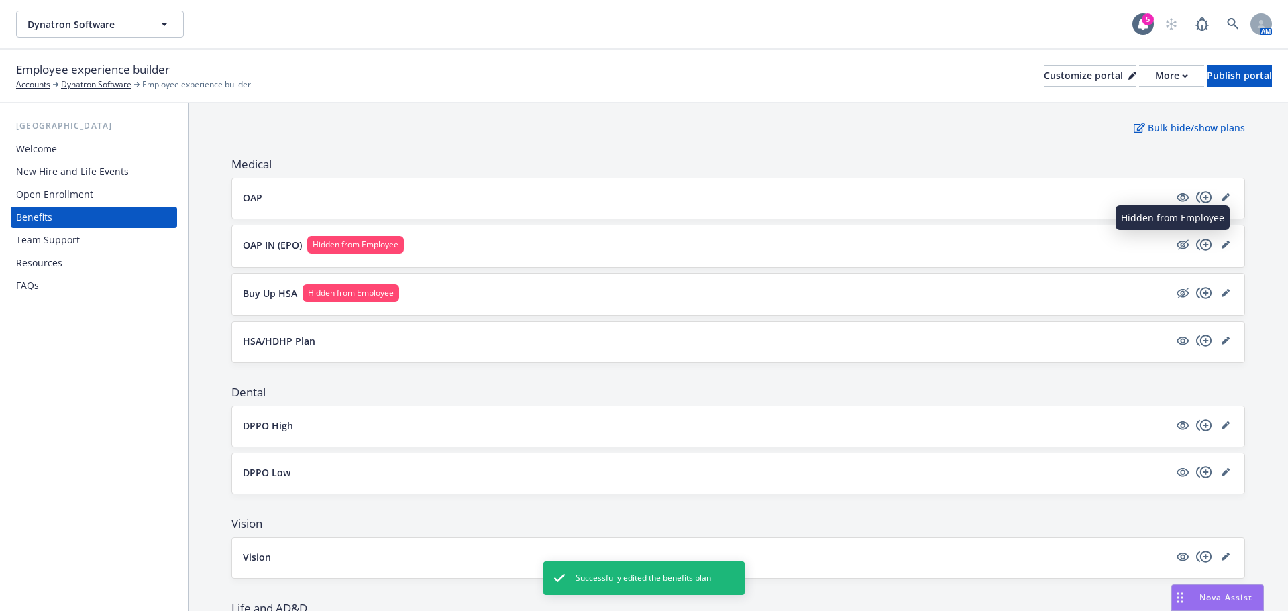
click at [1177, 241] on icon "hidden" at bounding box center [1183, 245] width 12 height 9
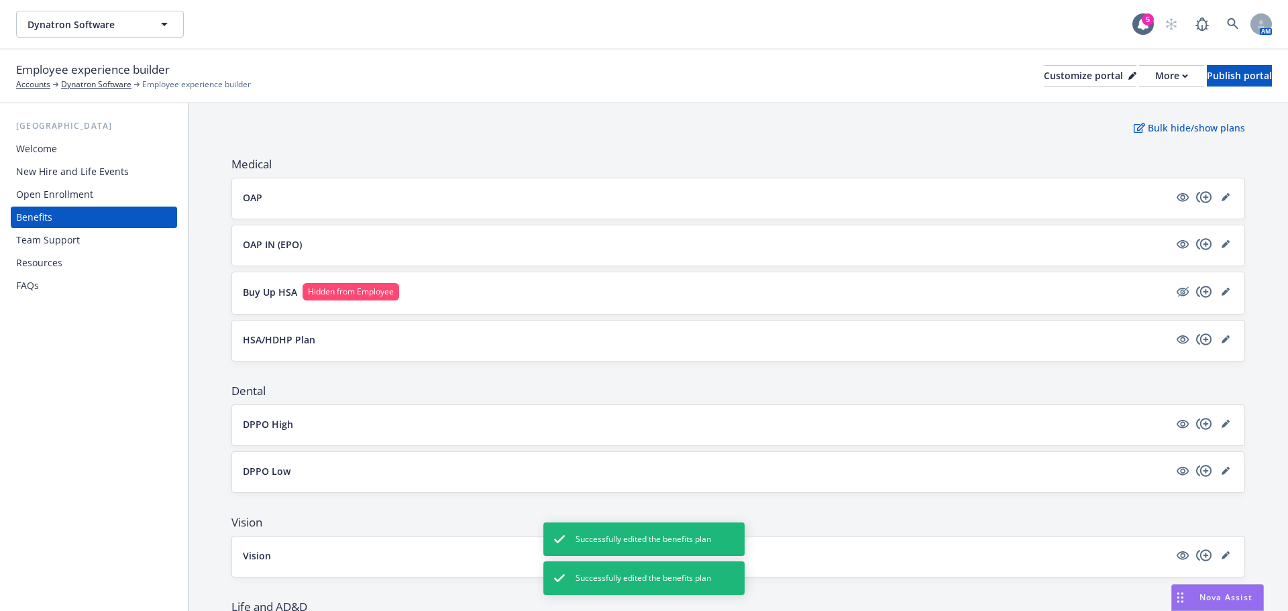
click at [244, 242] on p "OAP IN (EPO)" at bounding box center [272, 244] width 59 height 14
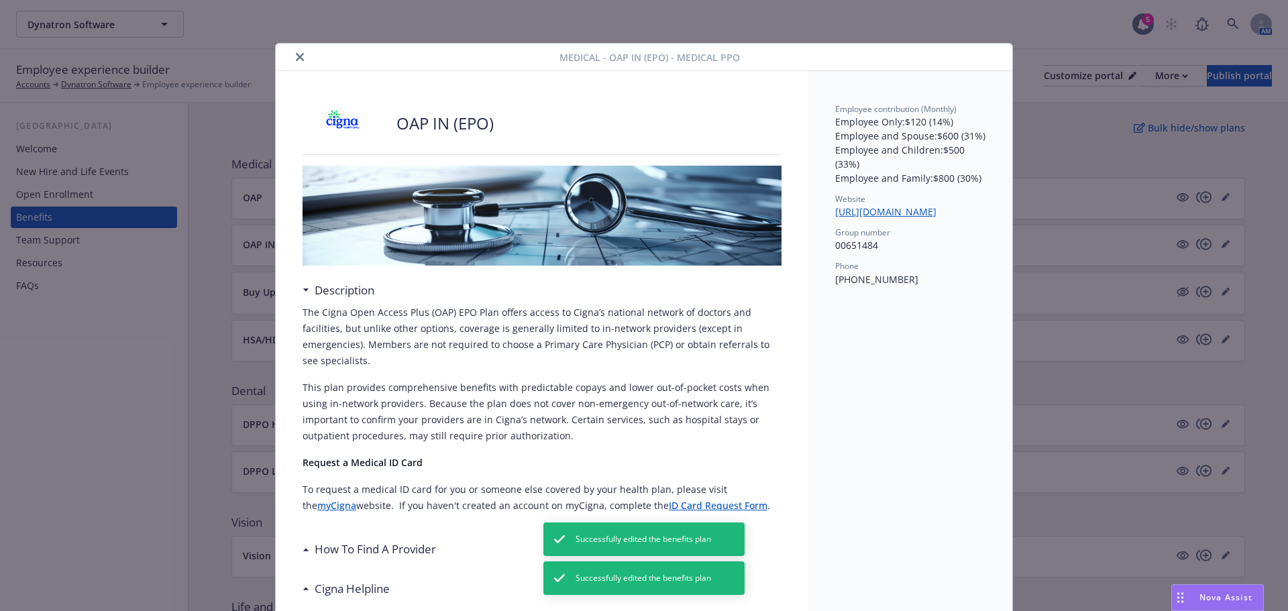
scroll to position [40, 0]
